Goal: Information Seeking & Learning: Learn about a topic

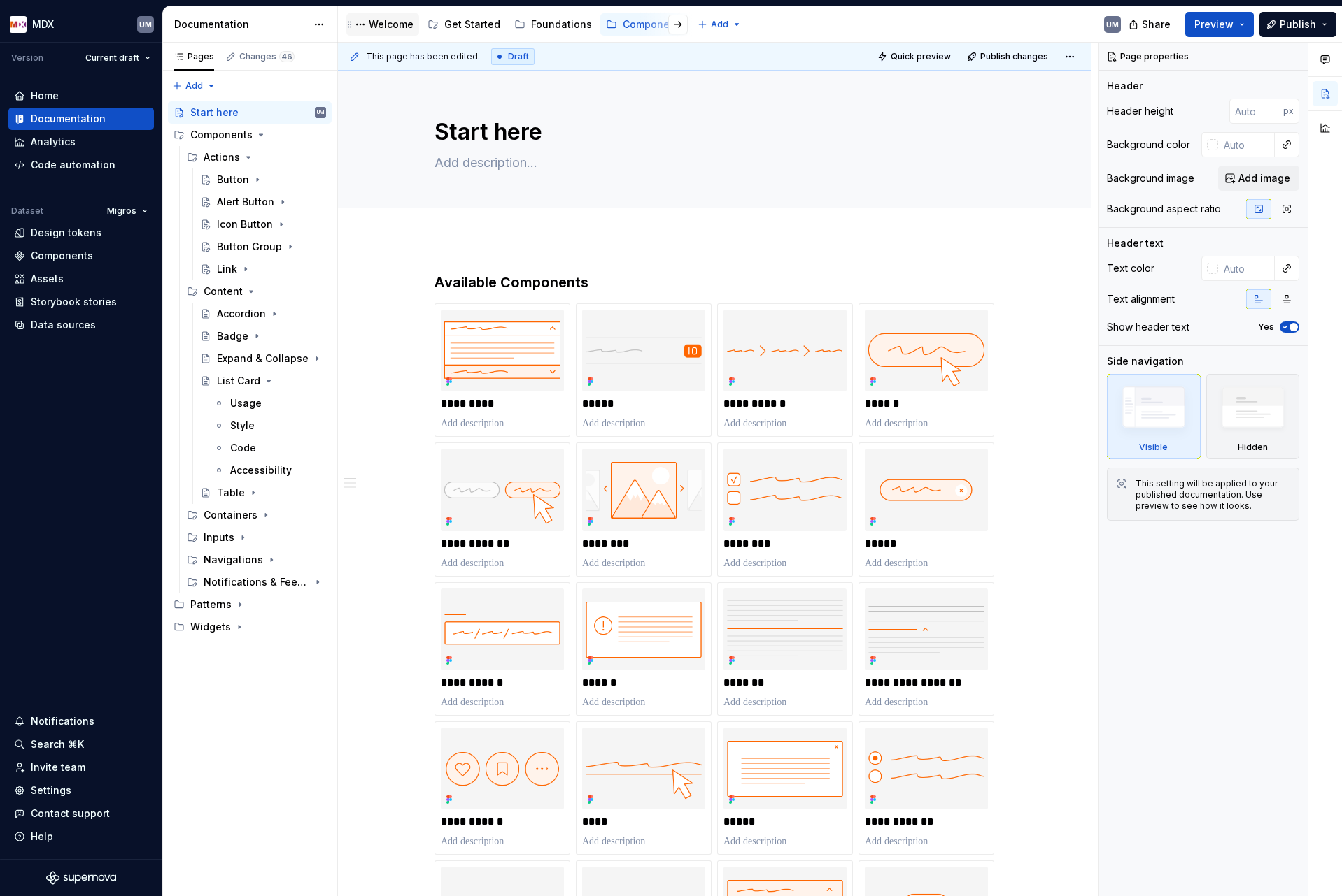
click at [370, 26] on div "Welcome" at bounding box center [390, 24] width 44 height 14
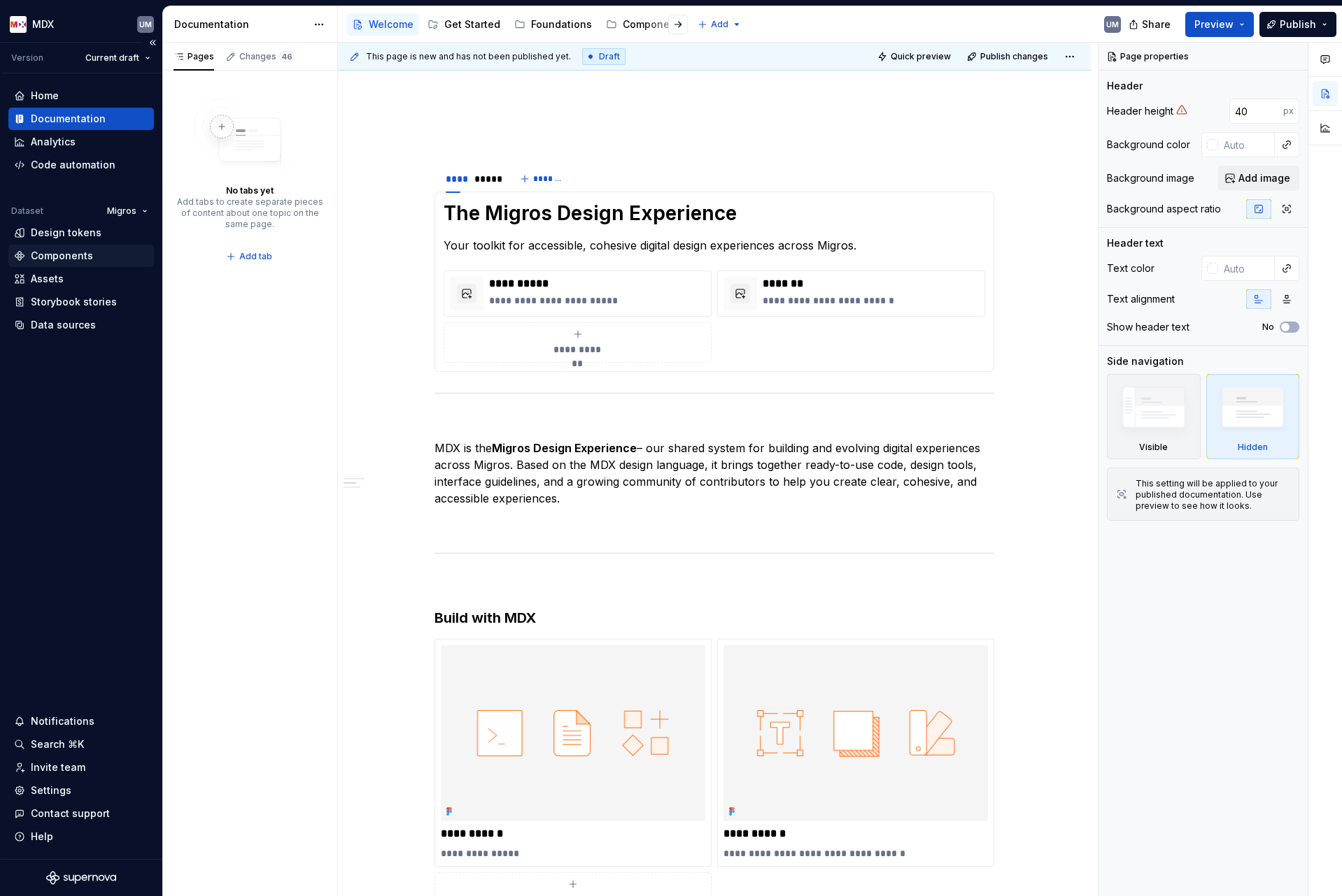
scroll to position [16, 0]
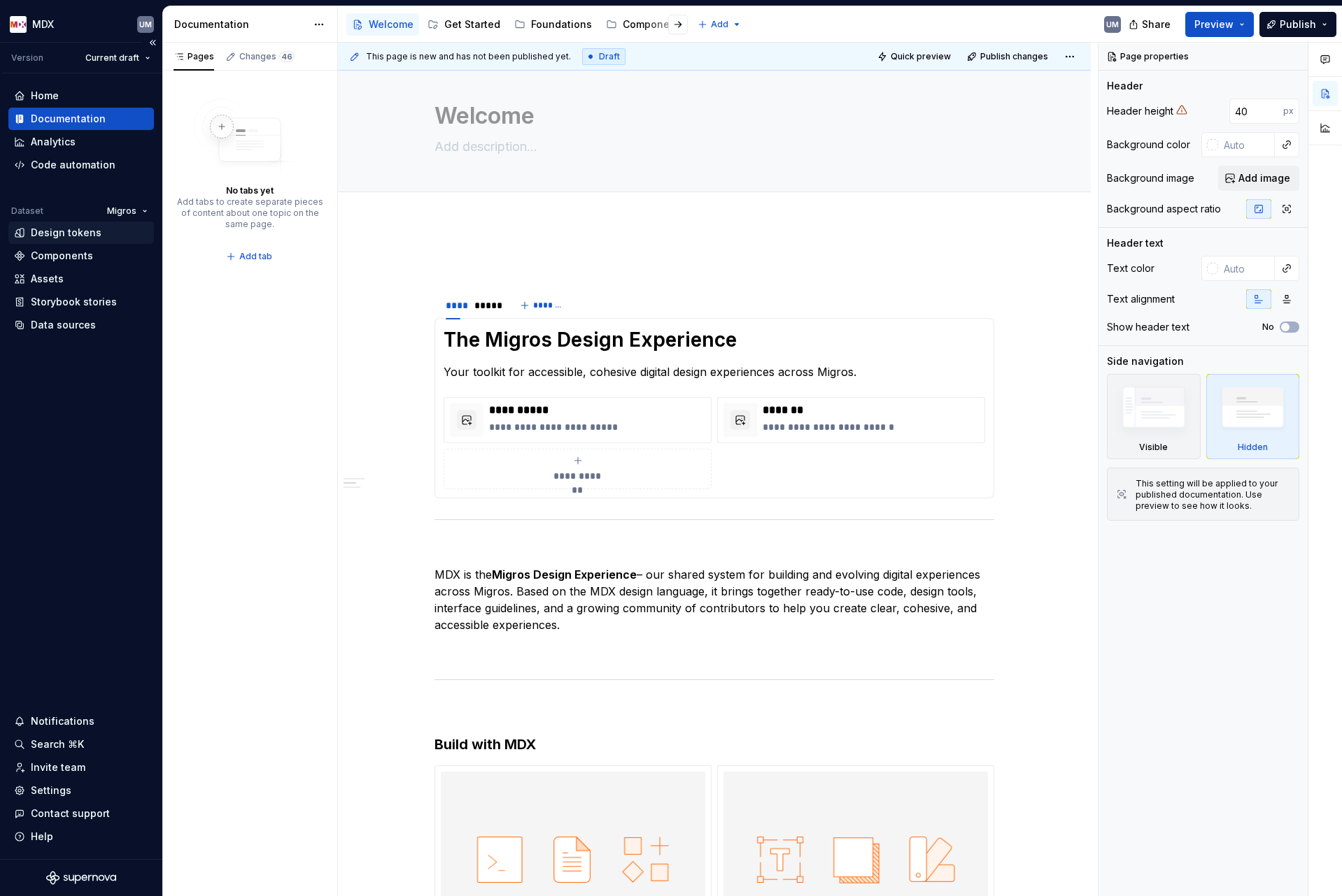
type textarea "*"
click at [79, 233] on div "Design tokens" at bounding box center [66, 232] width 71 height 14
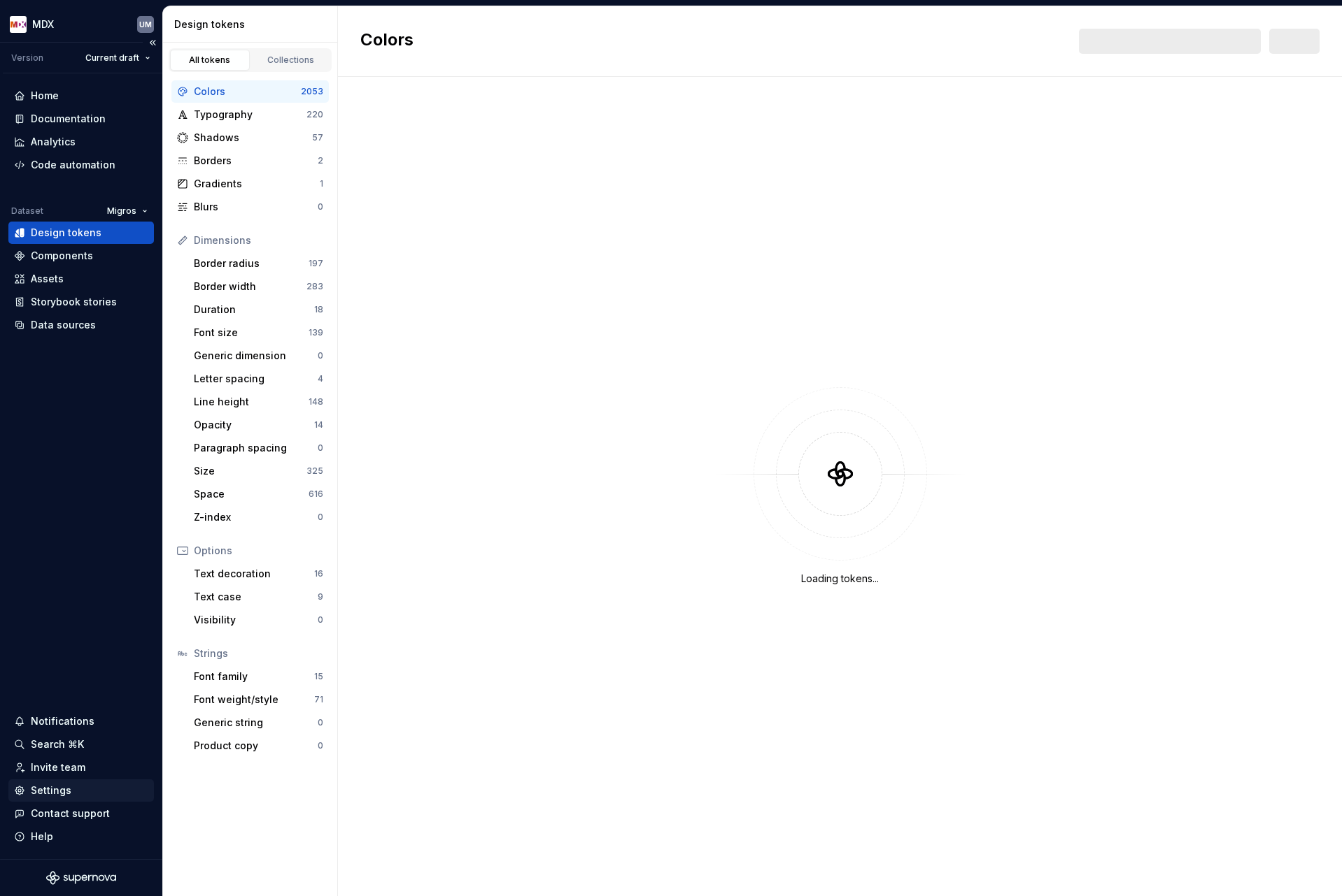
click at [63, 793] on div "Settings" at bounding box center [51, 790] width 41 height 14
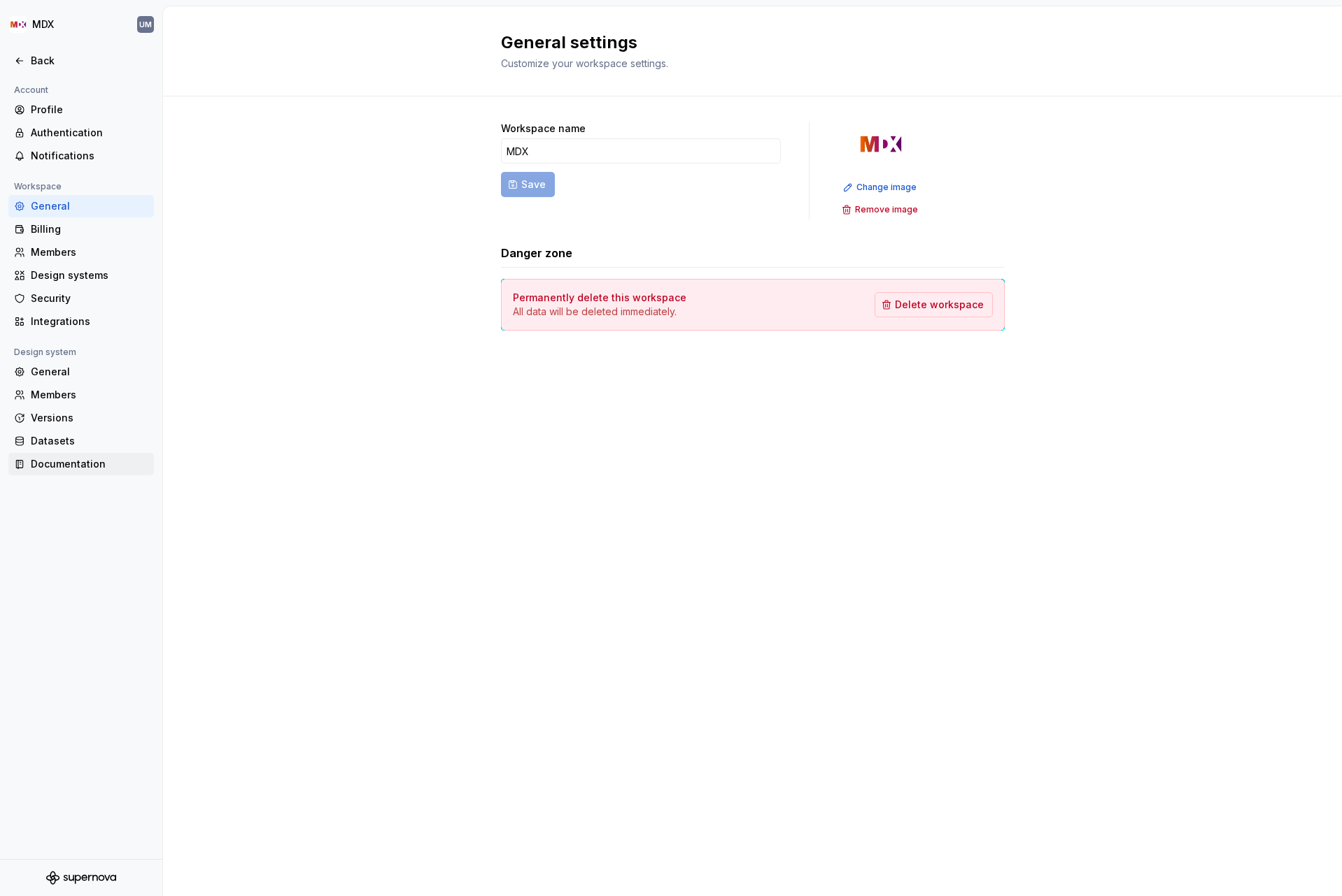
click at [69, 463] on div "Documentation" at bounding box center [90, 463] width 118 height 14
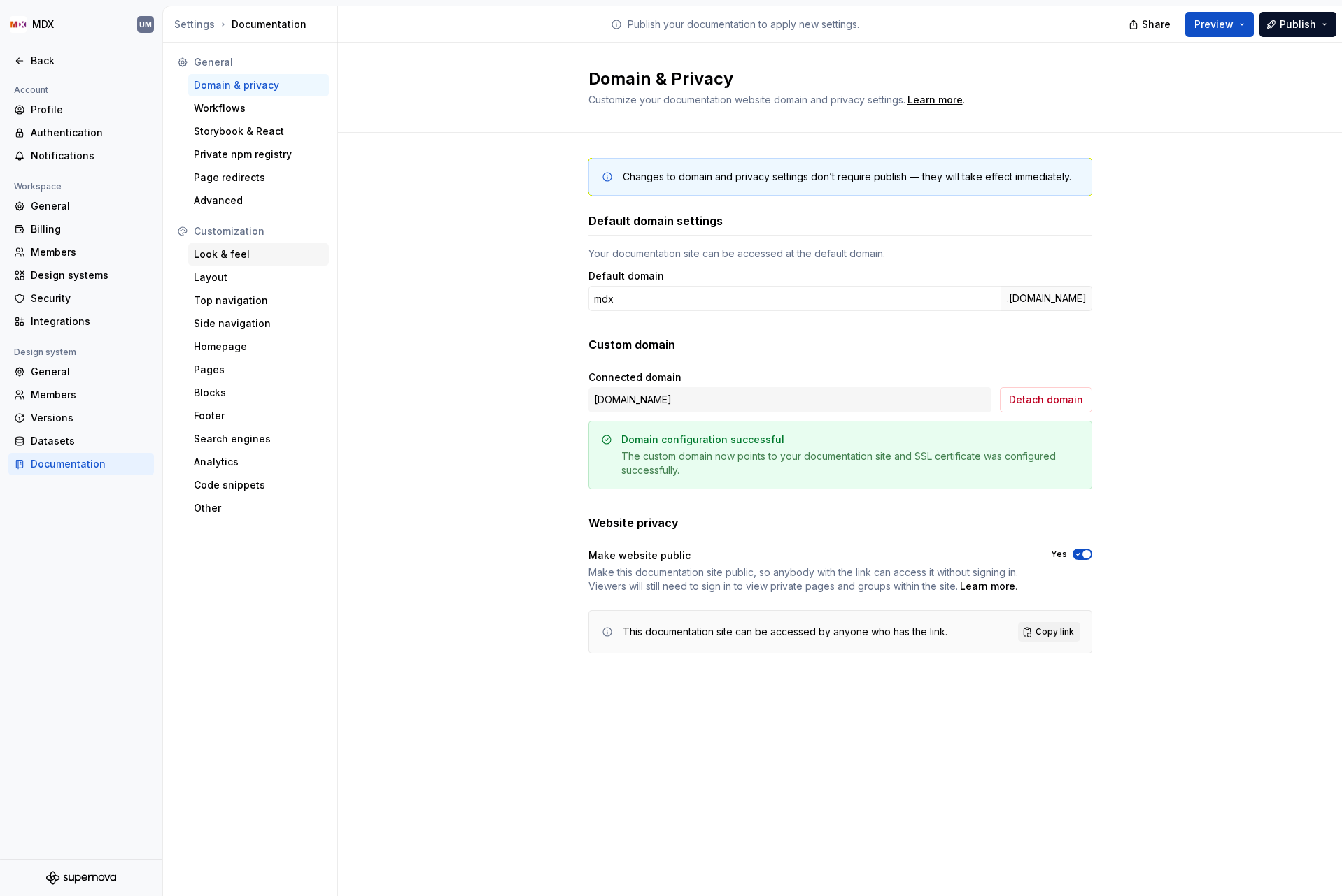
click at [230, 255] on div "Look & feel" at bounding box center [259, 254] width 130 height 14
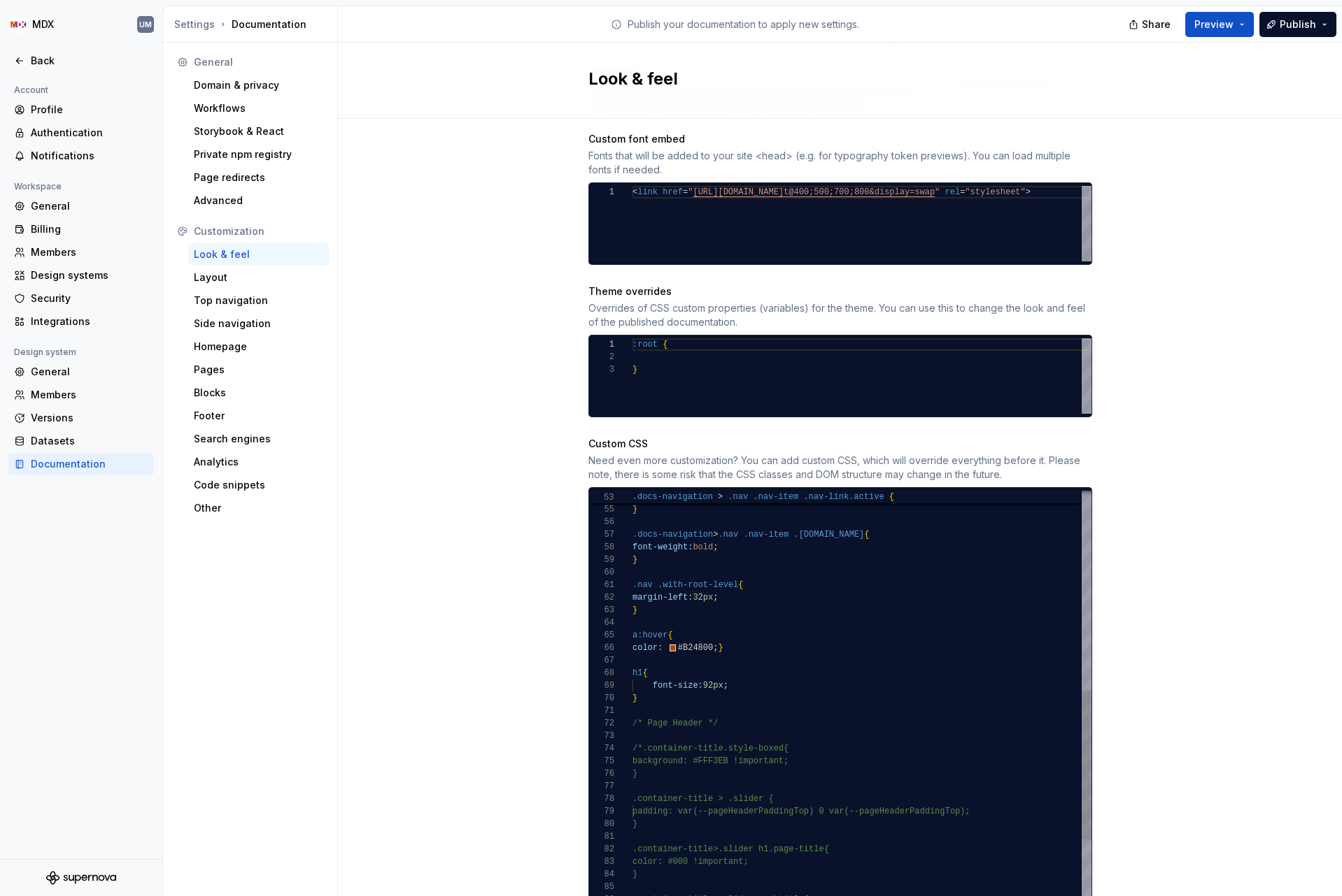
scroll to position [101, 81]
click at [713, 672] on div "a:hover { color: #B24800 ; } h1 { font-size: 92px ; } /* Page Header */ /*.cont…" at bounding box center [985, 652] width 707 height 1657
type textarea "**********"
click at [519, 528] on div "Site logo A company logo that will be displayed on all pages on your documentat…" at bounding box center [839, 293] width 1004 height 1503
click at [29, 60] on div "Back" at bounding box center [81, 60] width 134 height 14
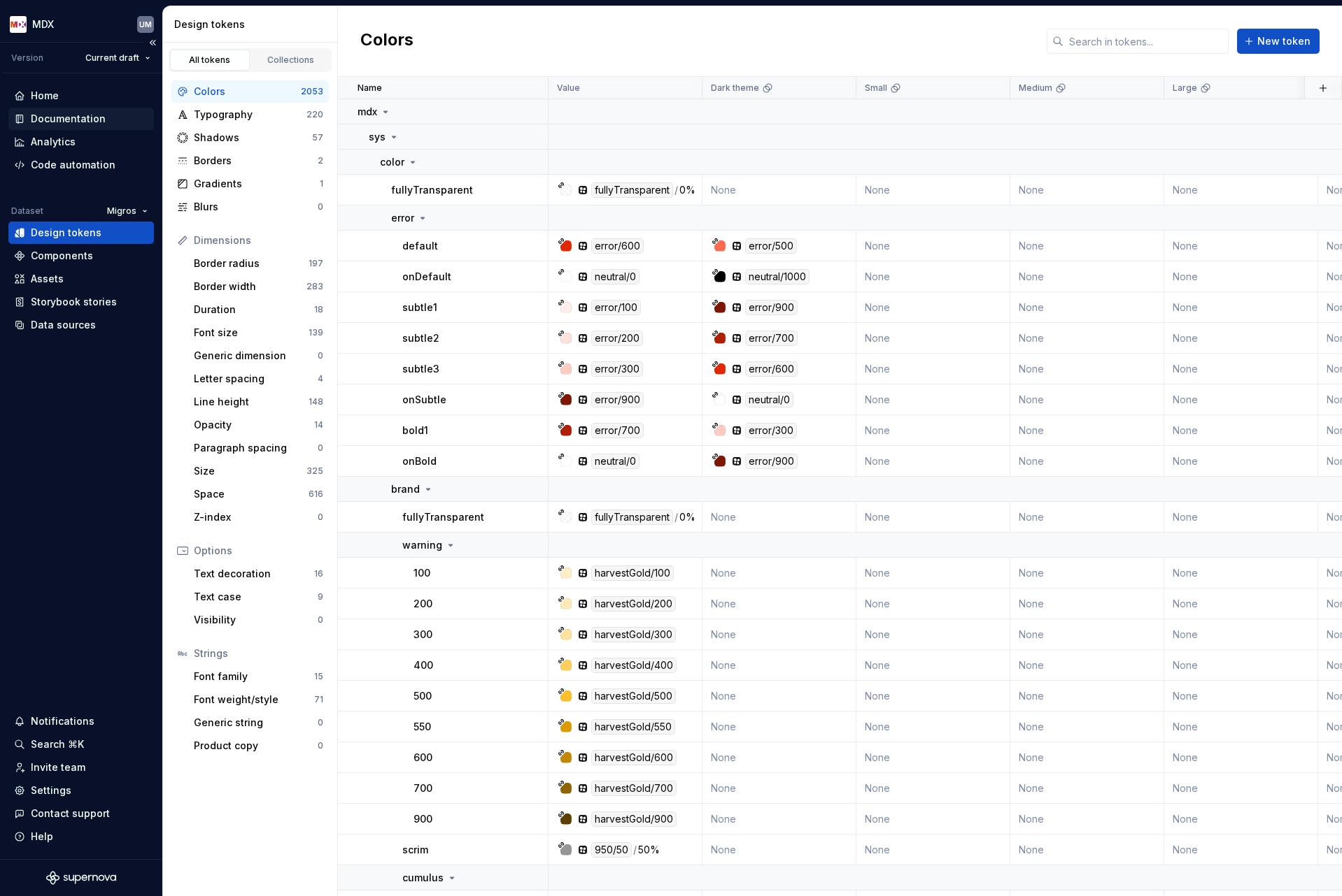
click at [80, 121] on div "Documentation" at bounding box center [68, 118] width 74 height 14
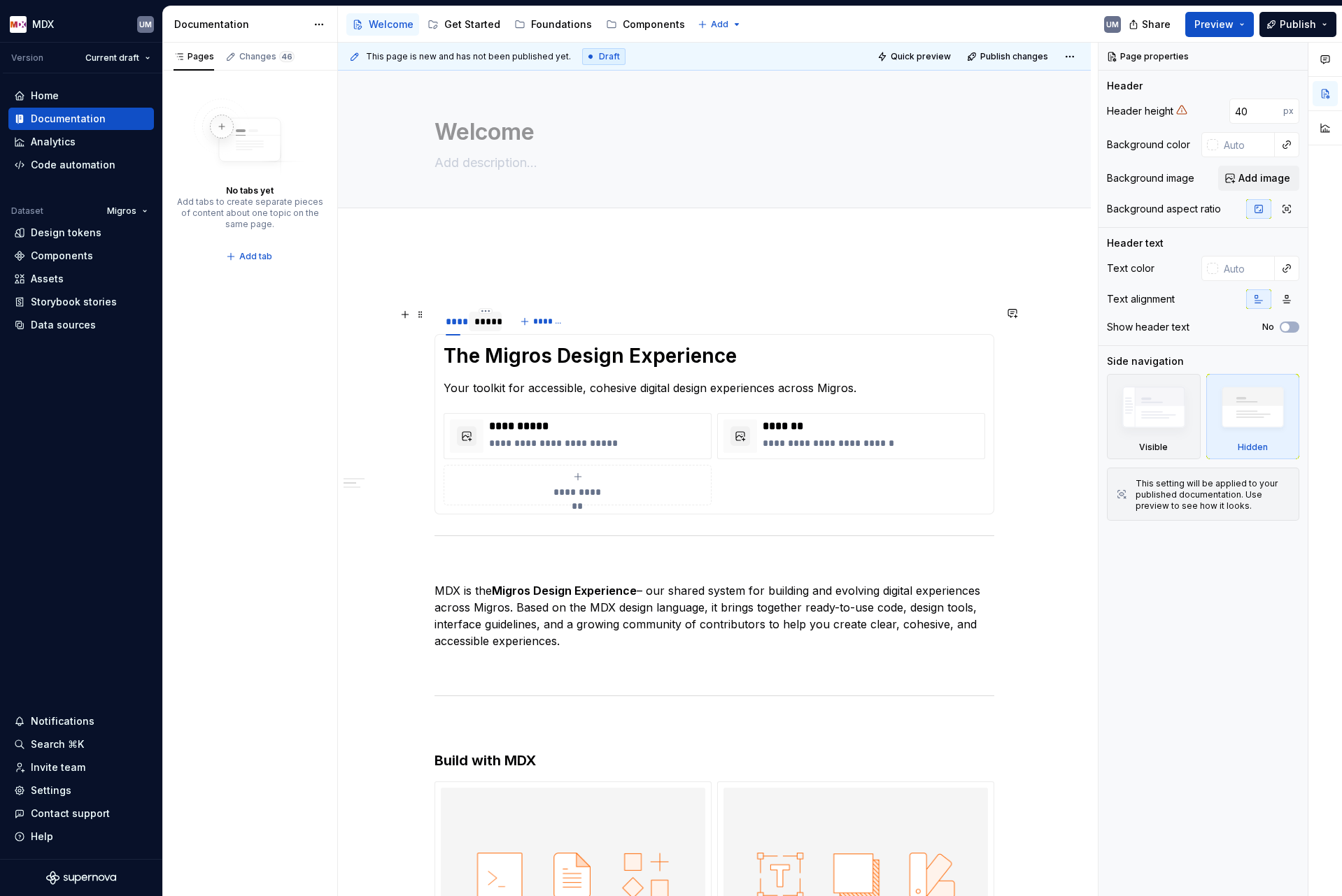
click at [490, 318] on div "*****" at bounding box center [485, 321] width 22 height 14
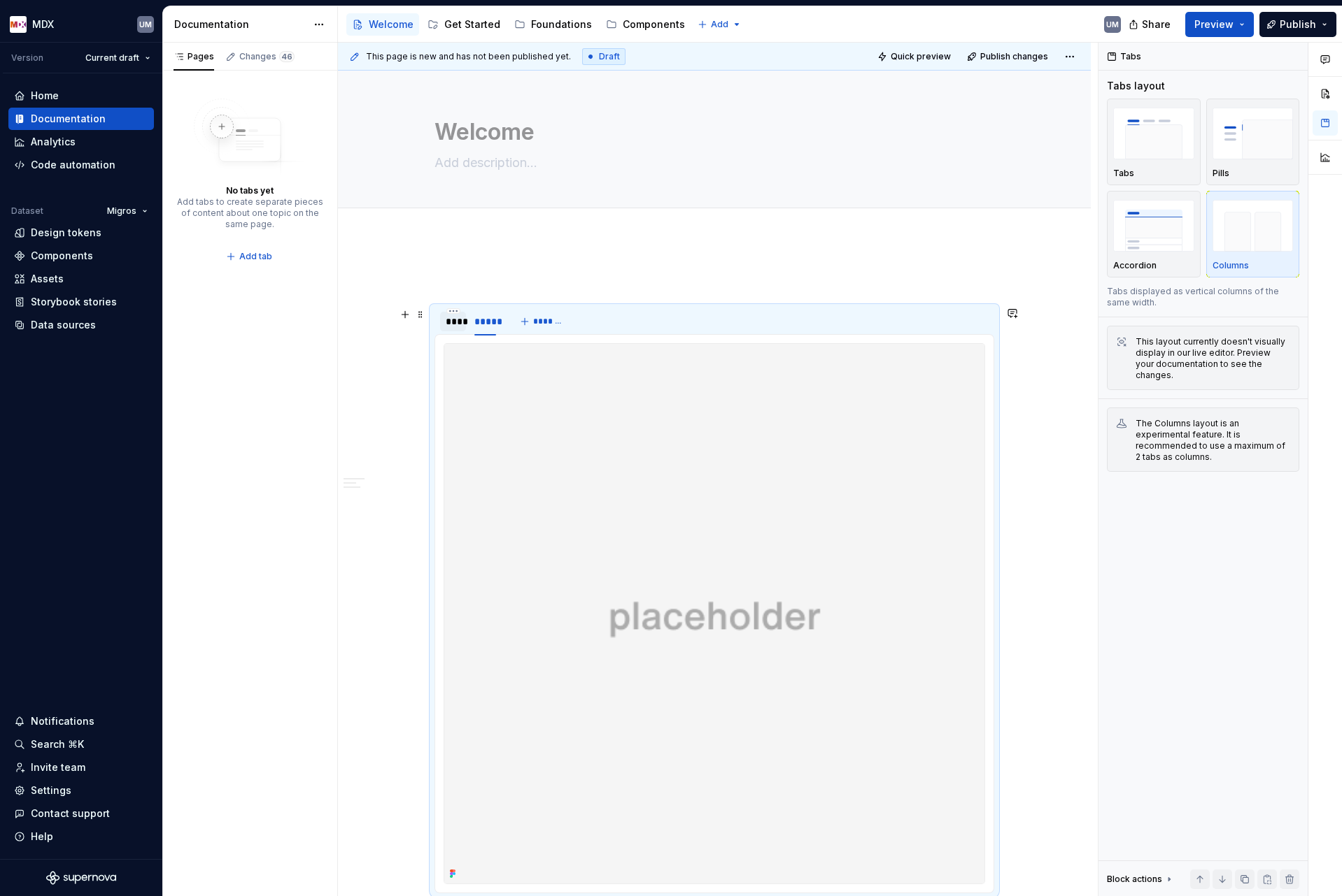
click at [457, 322] on div "****" at bounding box center [453, 321] width 15 height 14
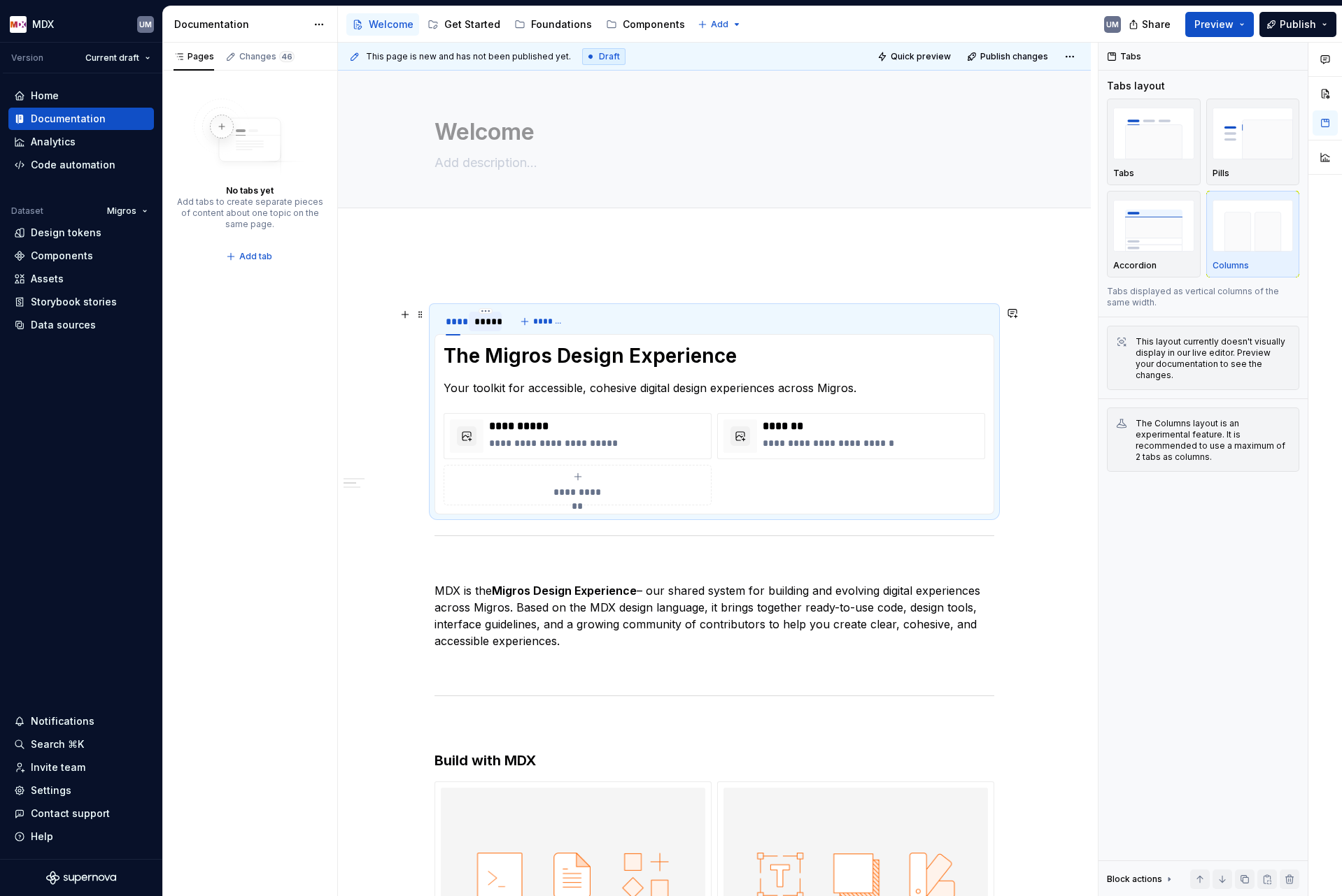
click at [487, 322] on div "*****" at bounding box center [485, 321] width 22 height 14
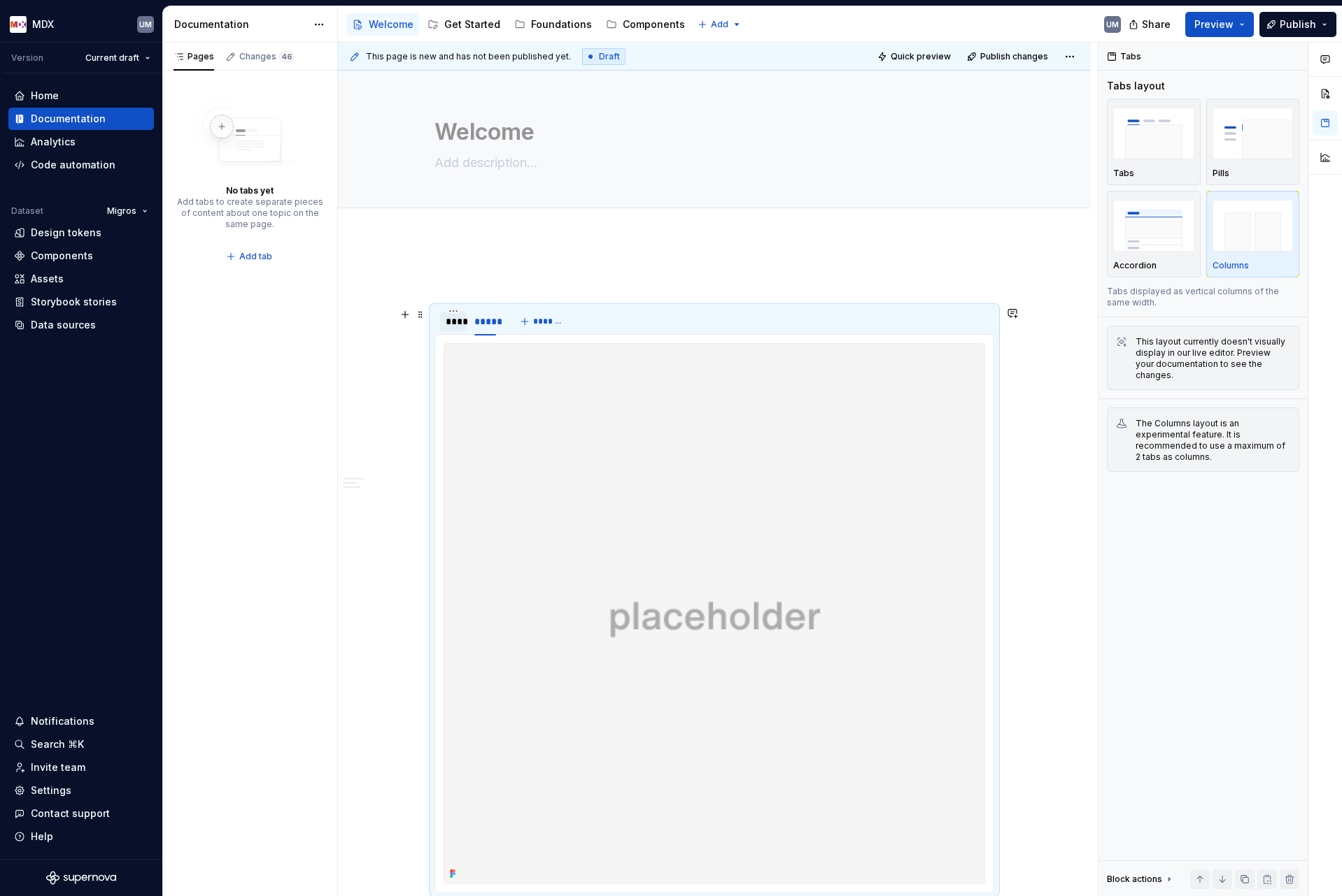
click at [459, 323] on div "****" at bounding box center [453, 321] width 15 height 14
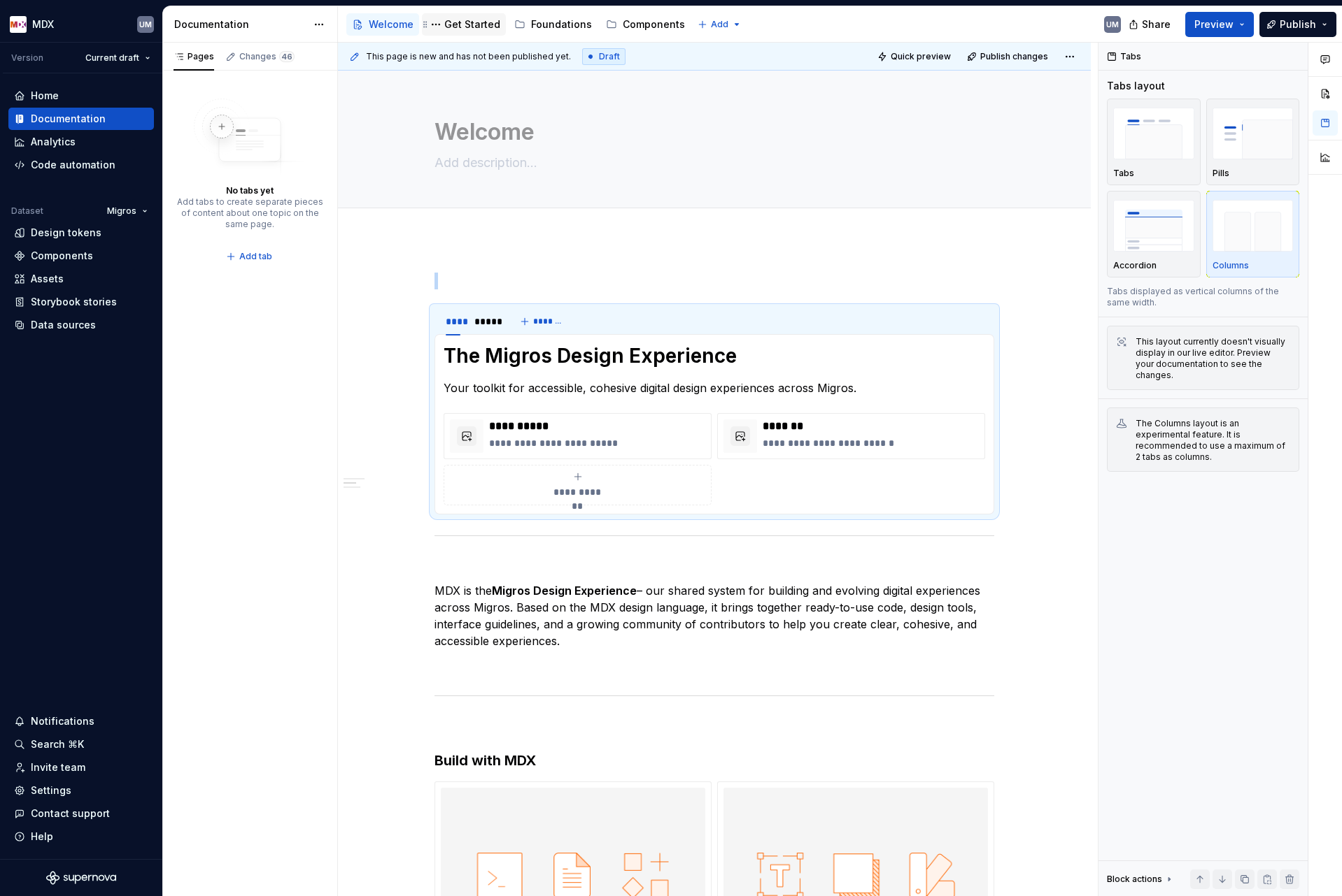
click at [479, 20] on div "Get Started" at bounding box center [473, 24] width 56 height 14
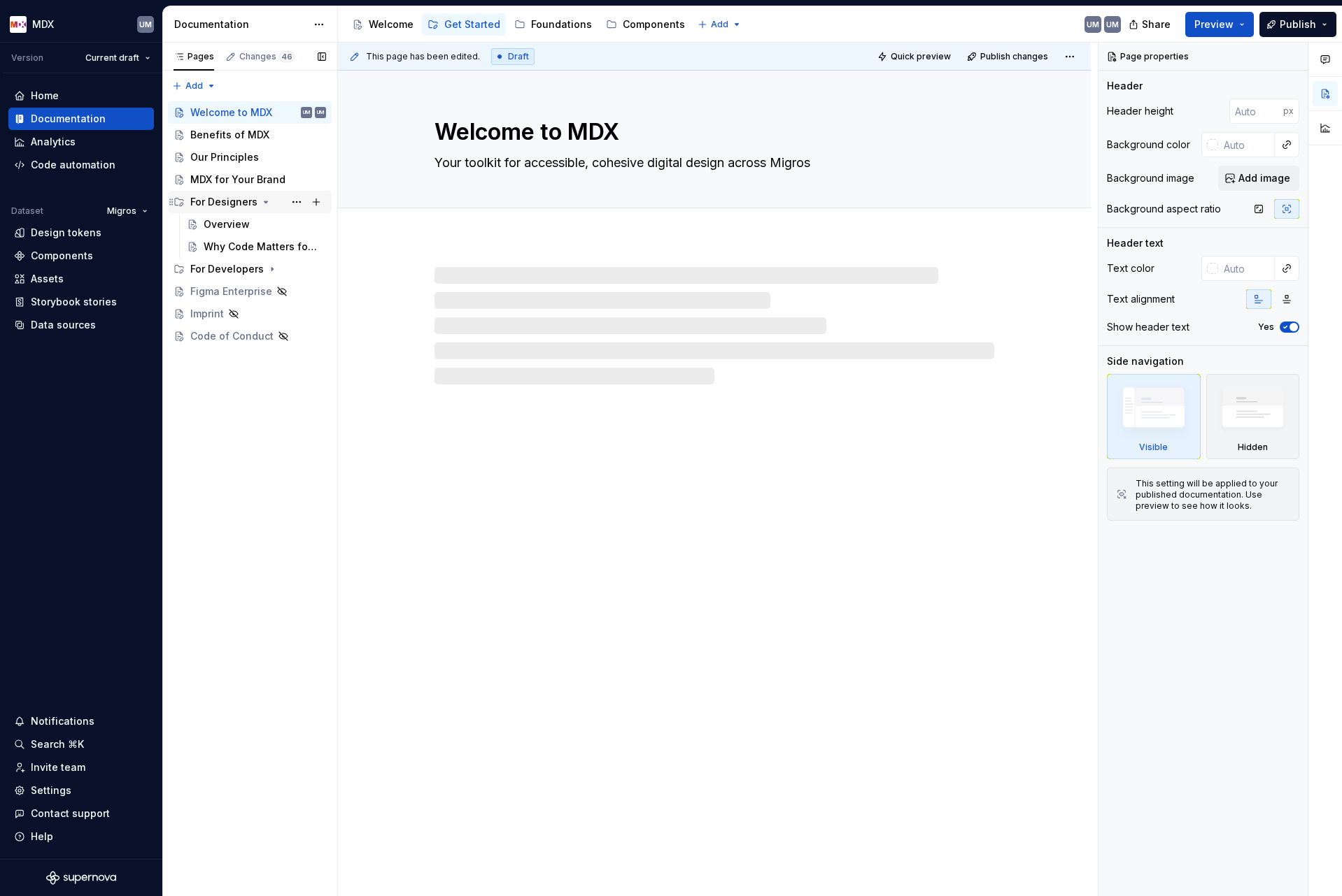
click at [264, 202] on icon "Page tree" at bounding box center [266, 202] width 4 height 2
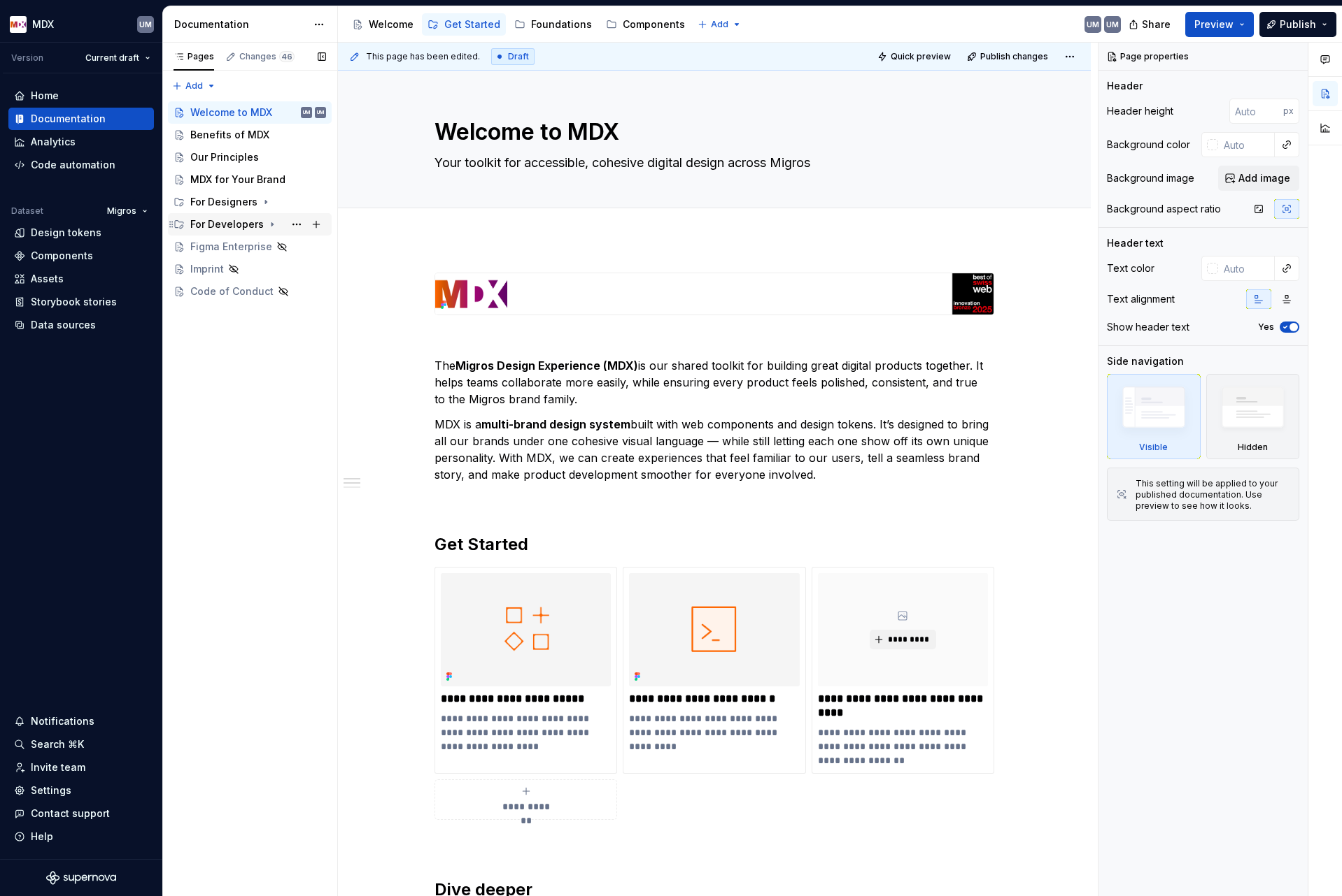
click at [269, 224] on icon "Page tree" at bounding box center [272, 224] width 11 height 11
click at [270, 224] on icon "Page tree" at bounding box center [272, 225] width 4 height 2
click at [257, 180] on div "MDX for Your Brand" at bounding box center [237, 179] width 93 height 14
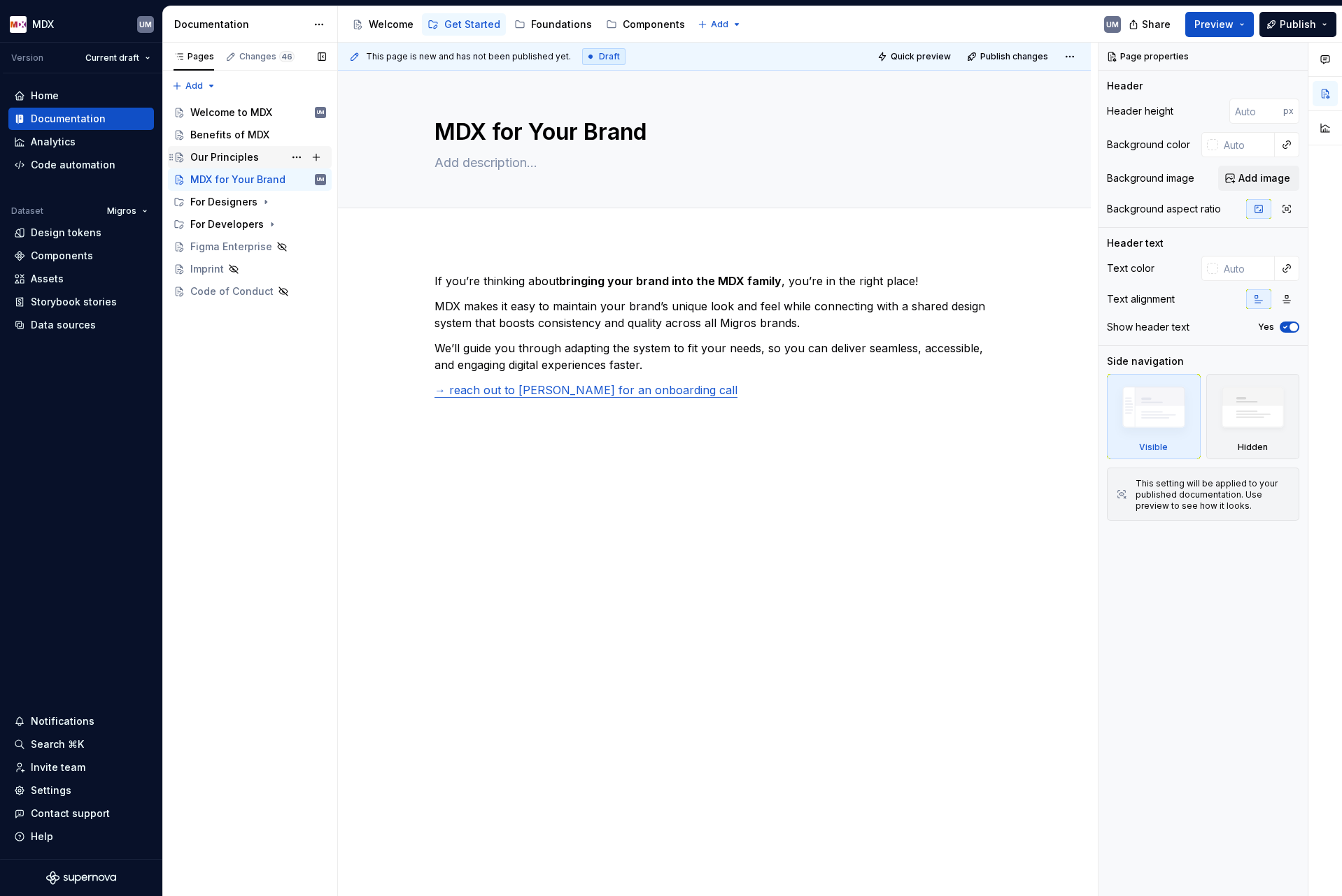
click at [219, 155] on div "Our Principles" at bounding box center [225, 157] width 69 height 14
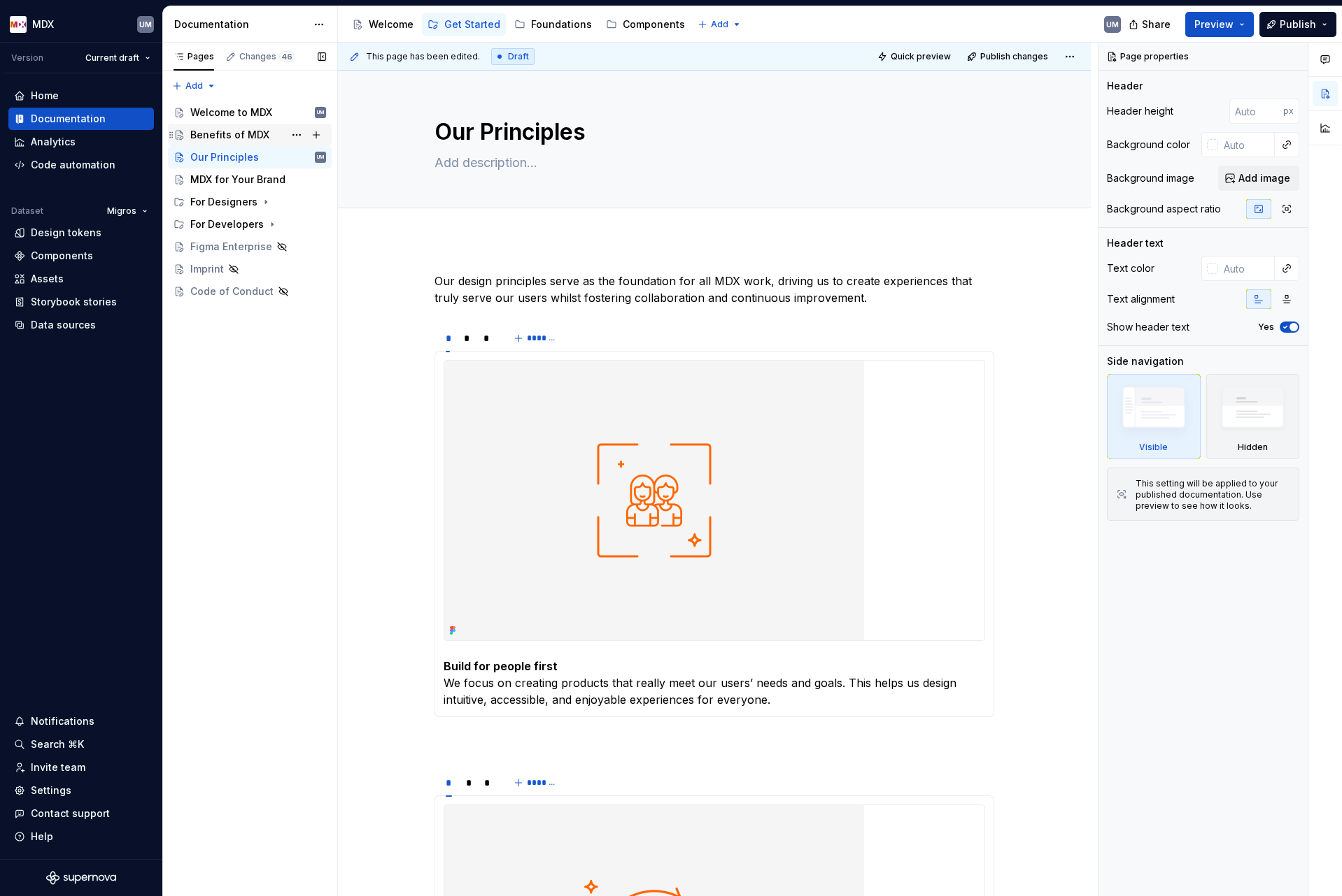
click at [233, 134] on div "Benefits of MDX" at bounding box center [230, 134] width 79 height 14
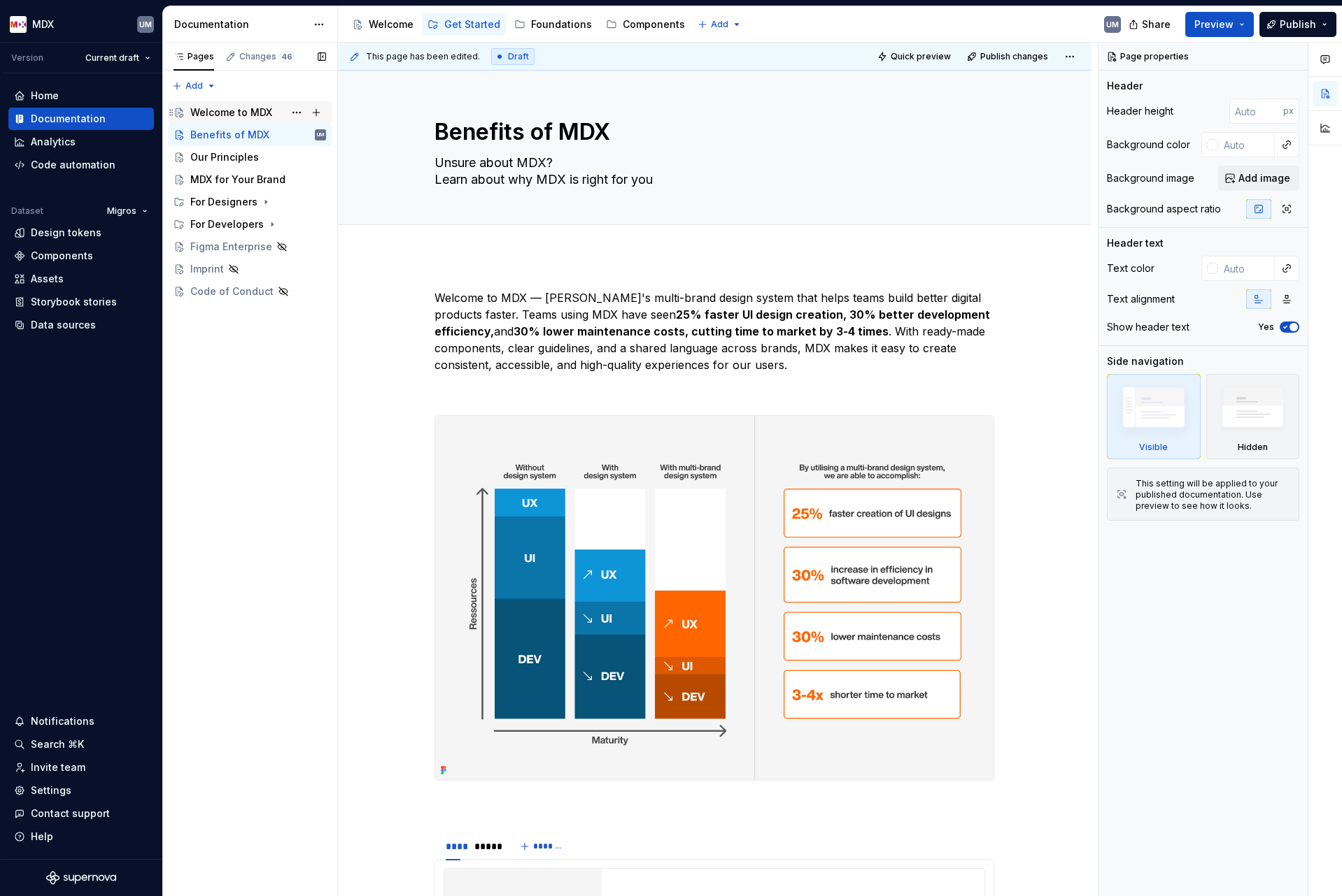
click at [234, 108] on div "Welcome to MDX" at bounding box center [231, 112] width 82 height 14
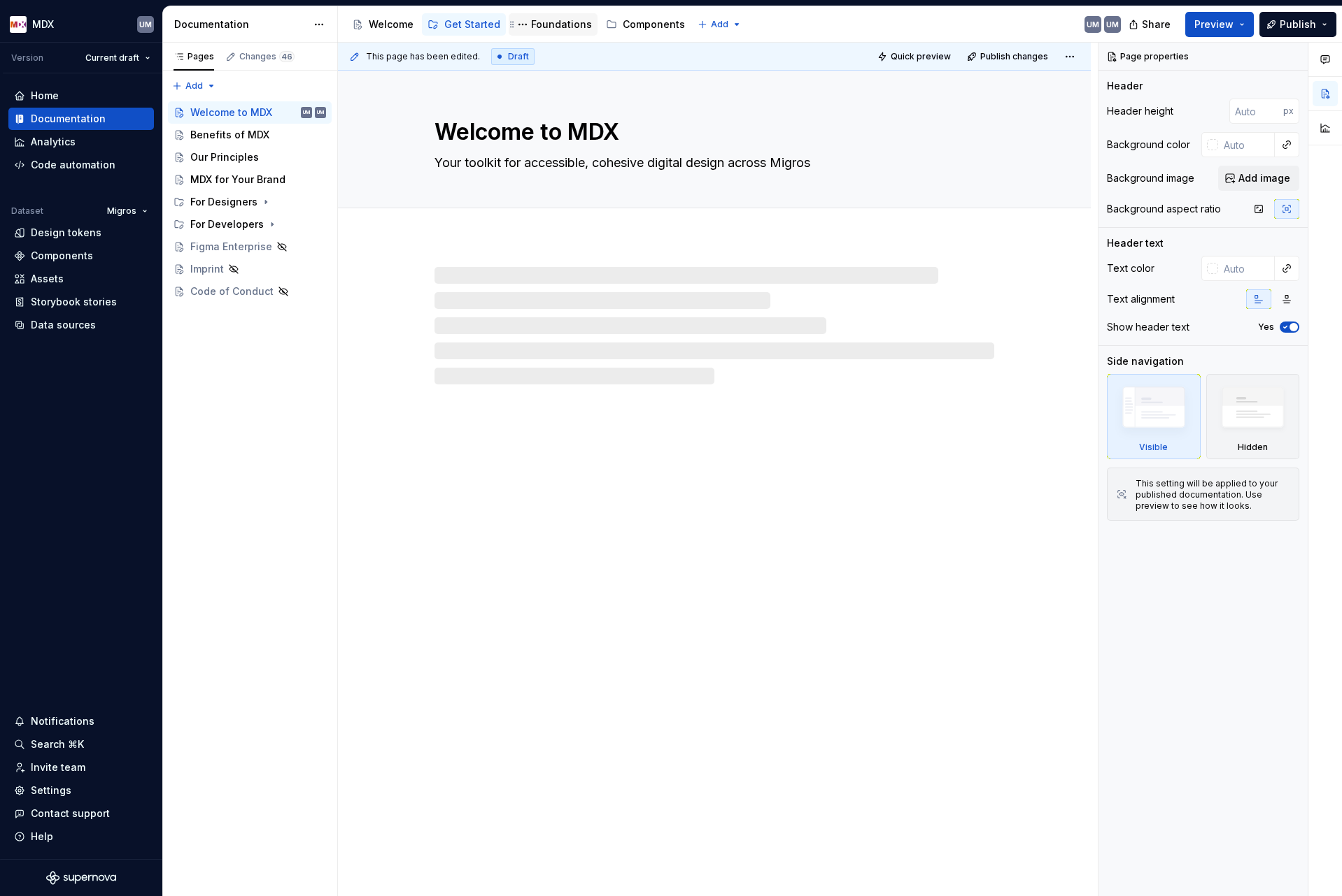
click at [557, 20] on div "Foundations" at bounding box center [561, 24] width 61 height 14
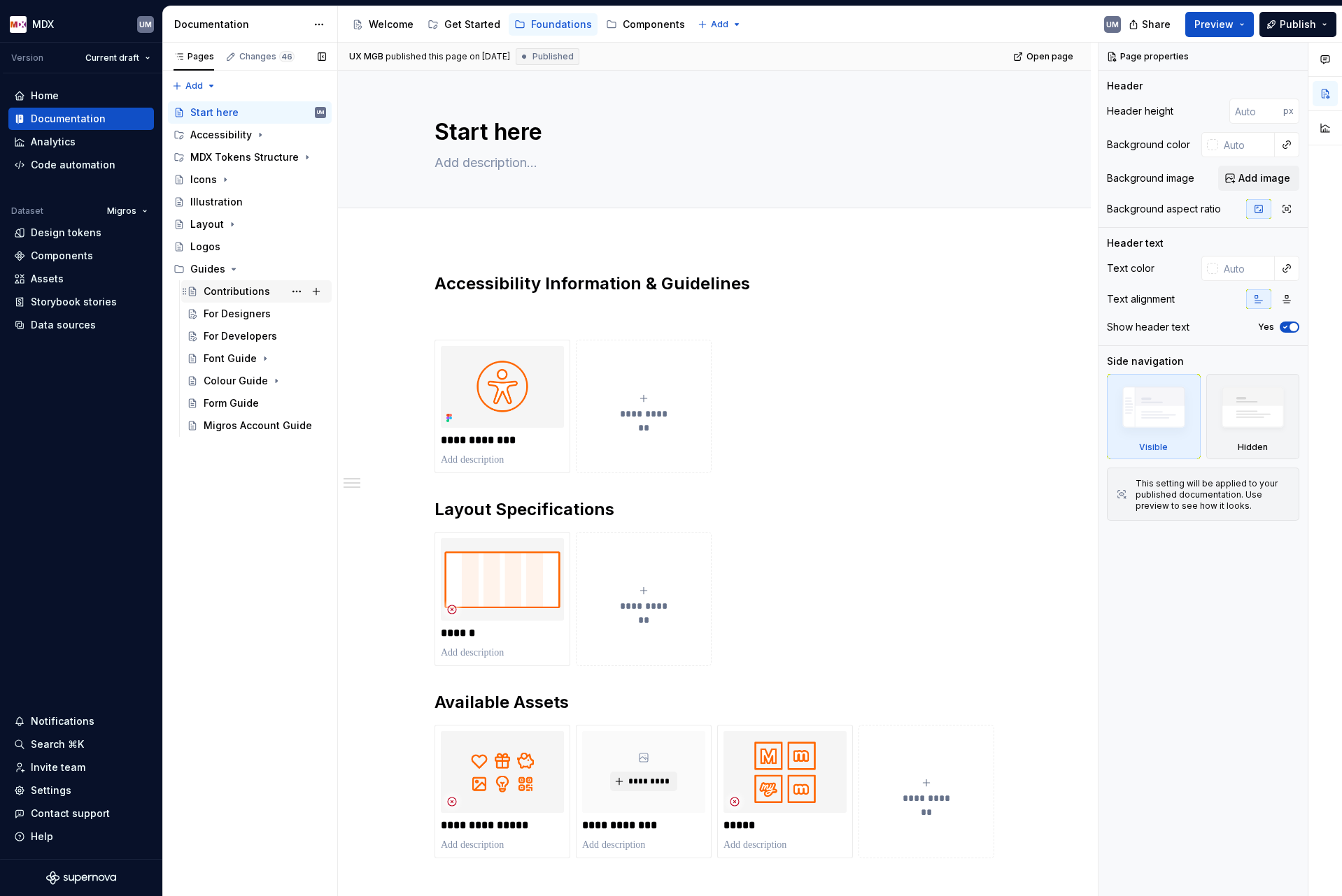
click at [233, 291] on div "Contributions" at bounding box center [236, 291] width 66 height 14
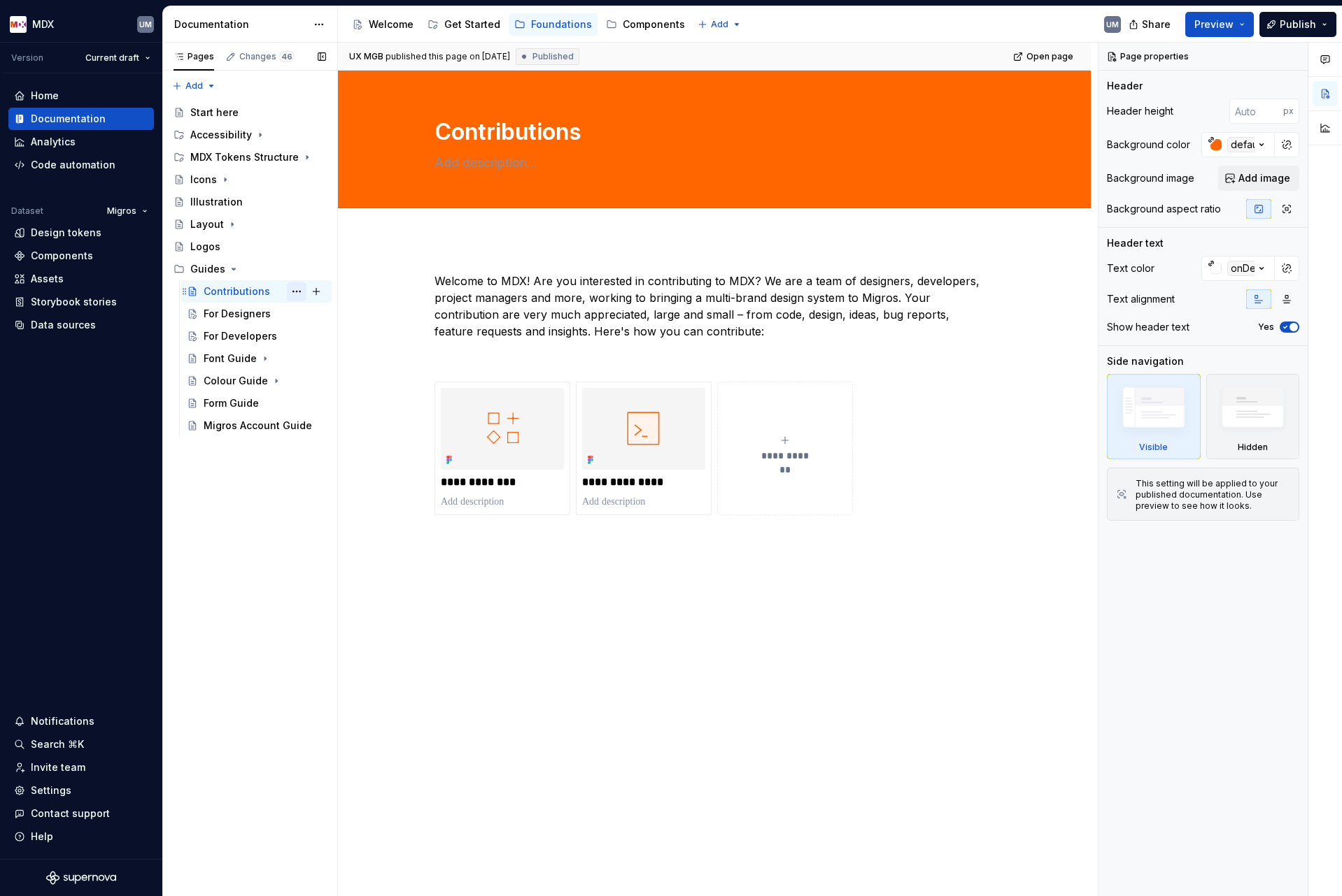
click at [301, 291] on button "Page tree" at bounding box center [297, 292] width 20 height 20
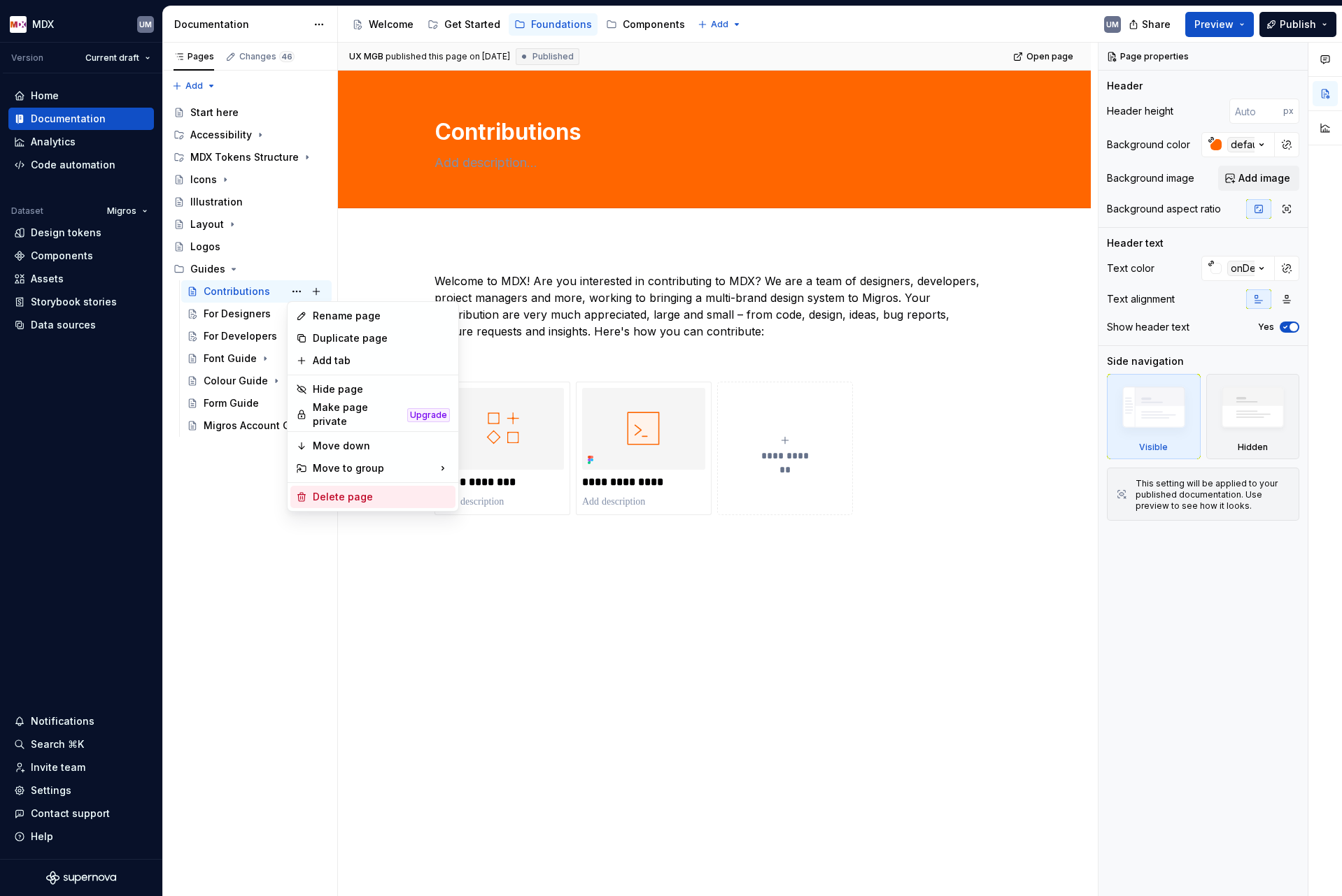
click at [336, 490] on div "Delete page" at bounding box center [381, 496] width 137 height 14
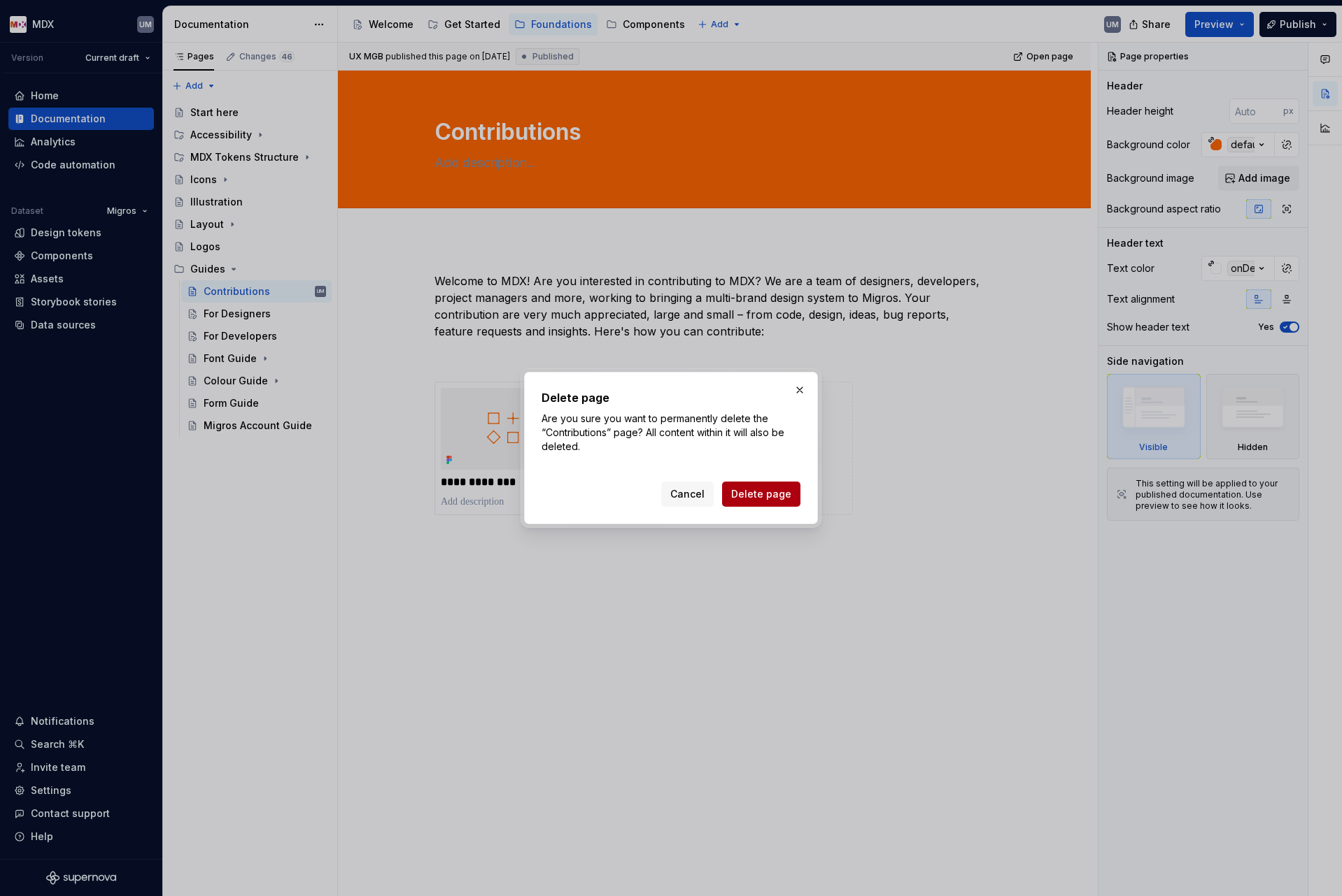
click at [778, 501] on button "Delete page" at bounding box center [761, 494] width 78 height 25
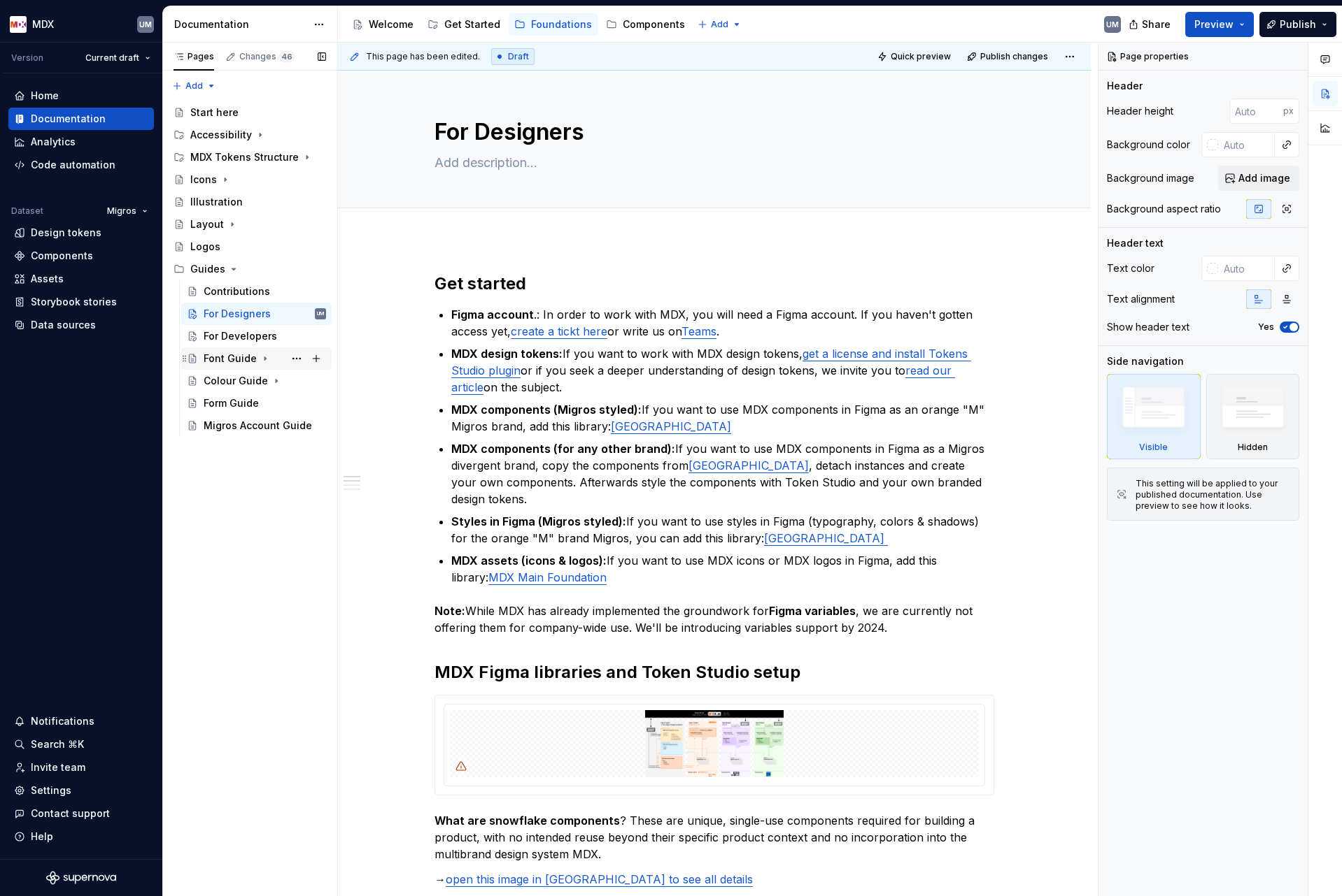
click at [240, 361] on div "Font Guide" at bounding box center [230, 358] width 54 height 14
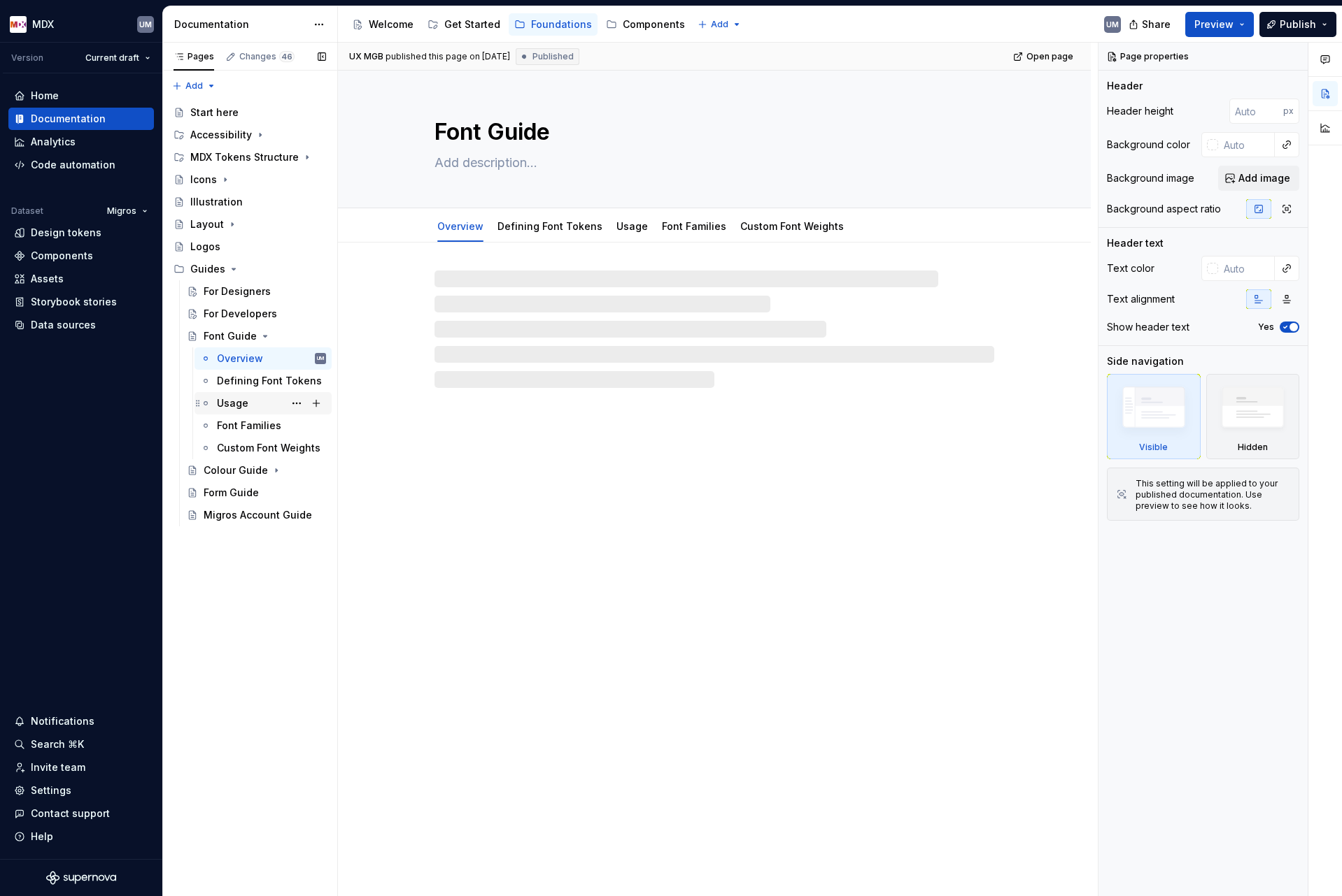
click at [243, 402] on div "Usage" at bounding box center [232, 403] width 32 height 14
click at [245, 380] on div "Defining Font Tokens" at bounding box center [250, 380] width 67 height 14
click at [239, 426] on div "Font Families" at bounding box center [249, 425] width 64 height 14
click at [239, 445] on div "Custom Font Weights" at bounding box center [250, 447] width 67 height 14
click at [232, 362] on div "Overview" at bounding box center [240, 358] width 46 height 14
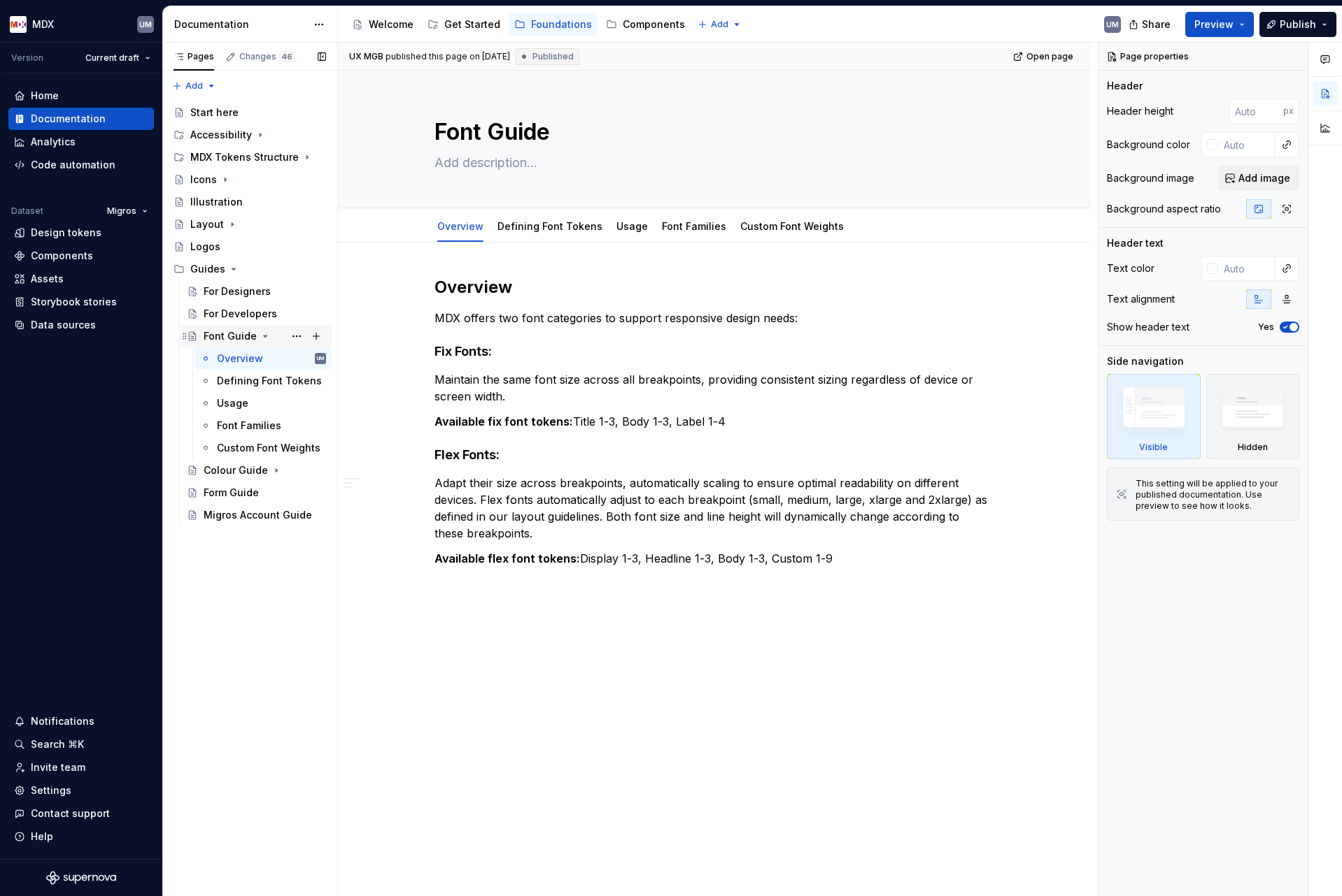
click at [260, 334] on icon "Page tree" at bounding box center [265, 336] width 11 height 11
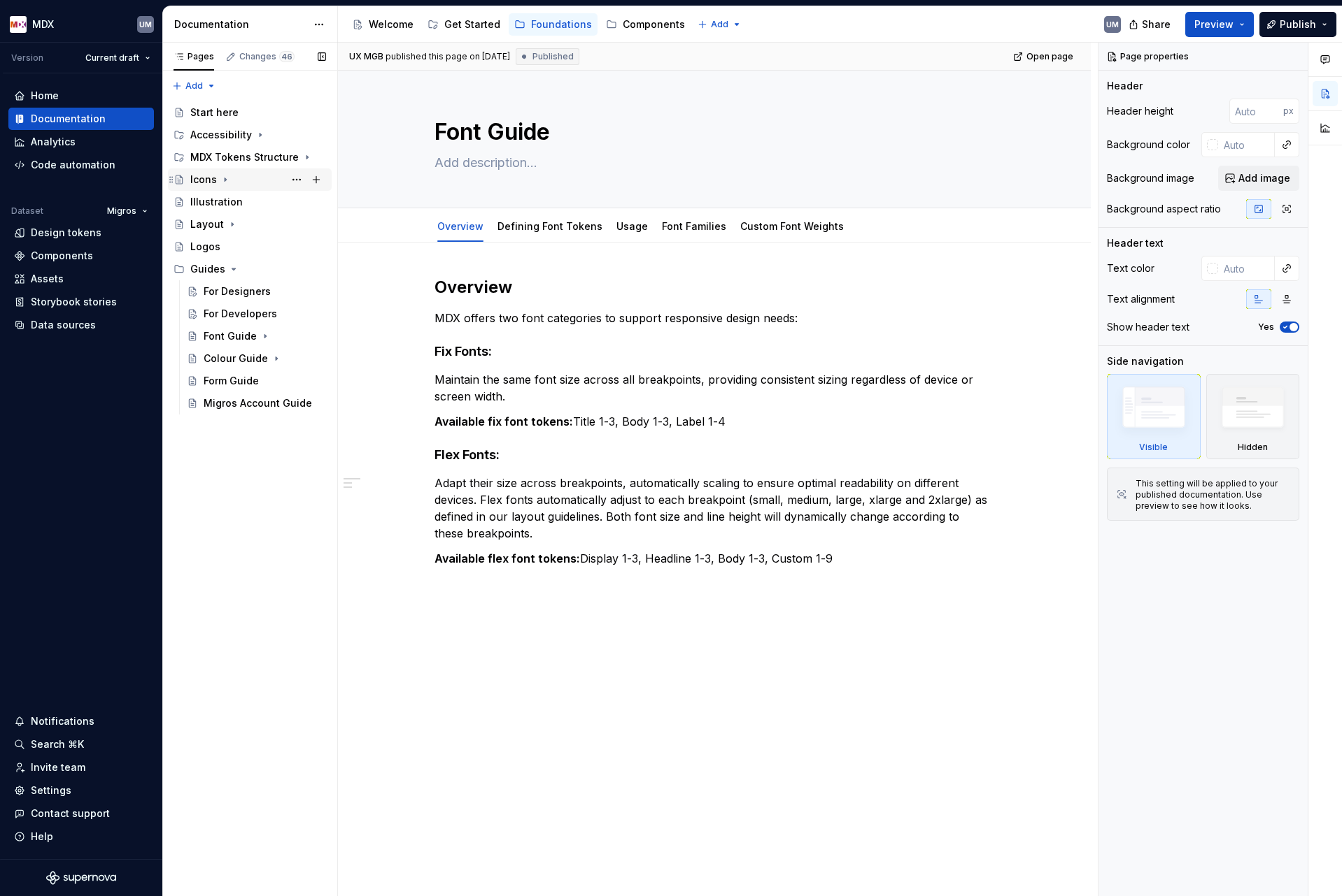
click at [224, 178] on icon "Page tree" at bounding box center [225, 180] width 11 height 11
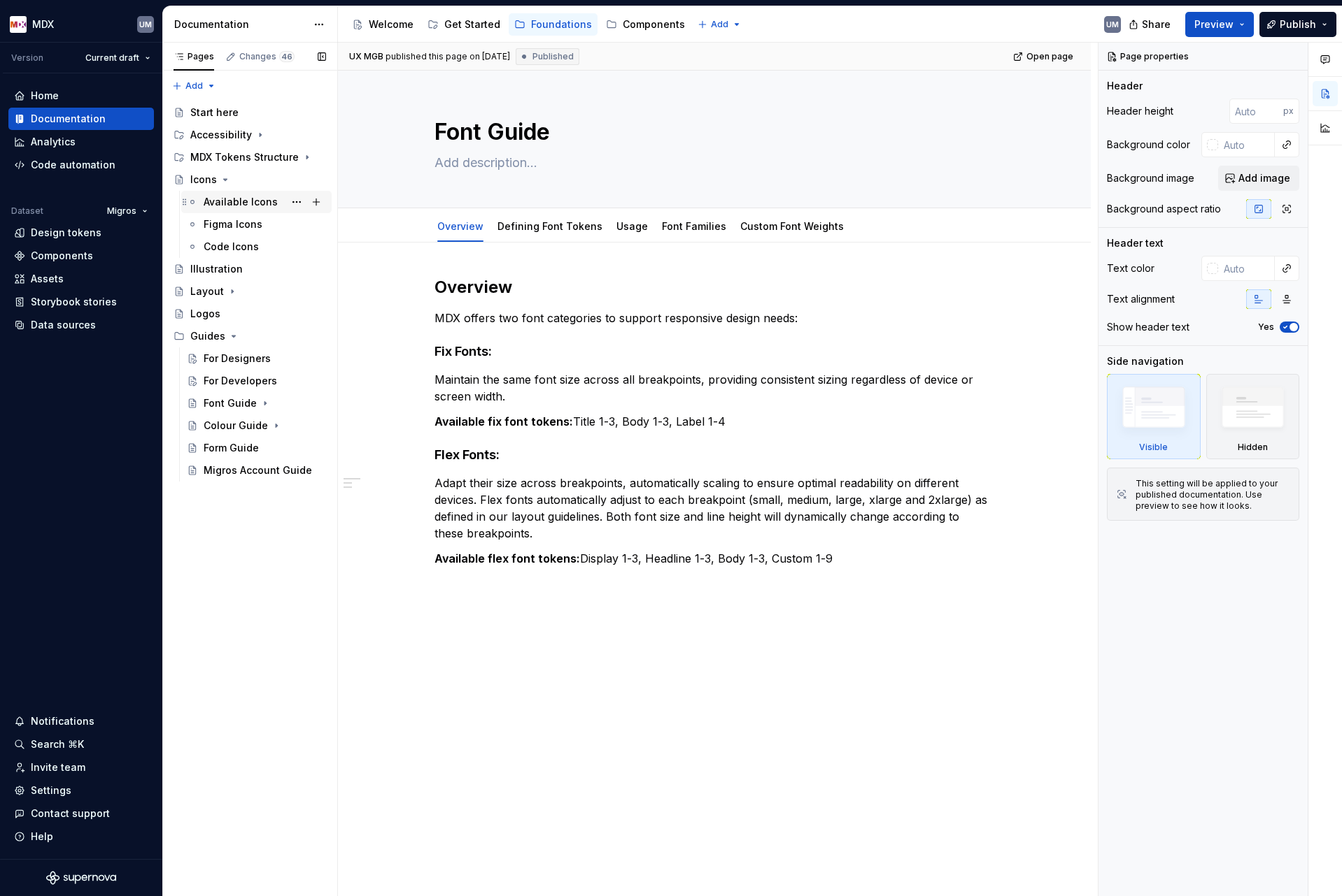
click at [228, 199] on div "Available Icons" at bounding box center [240, 201] width 74 height 14
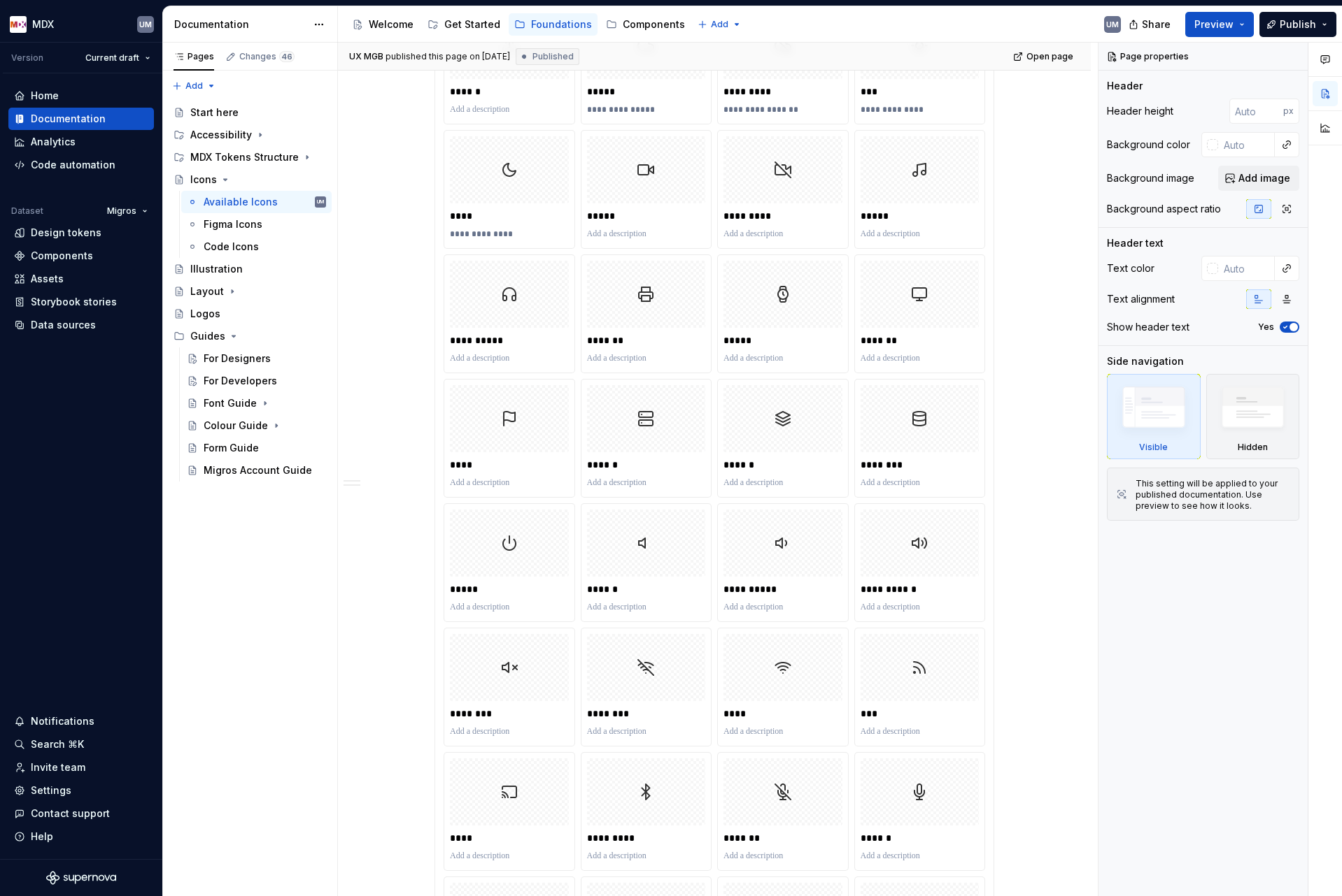
scroll to position [4162, 0]
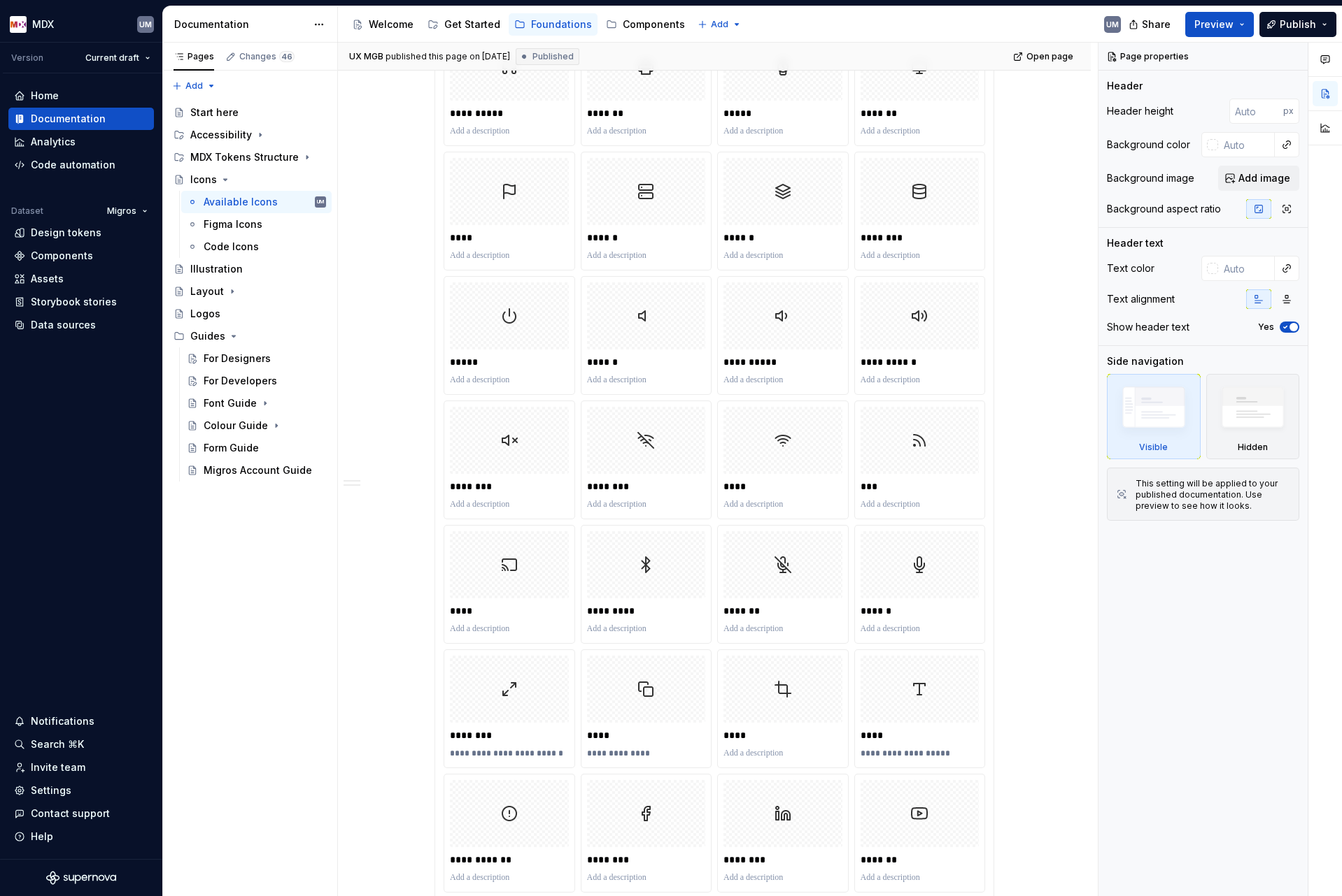
type textarea "*"
